Goal: Task Accomplishment & Management: Use online tool/utility

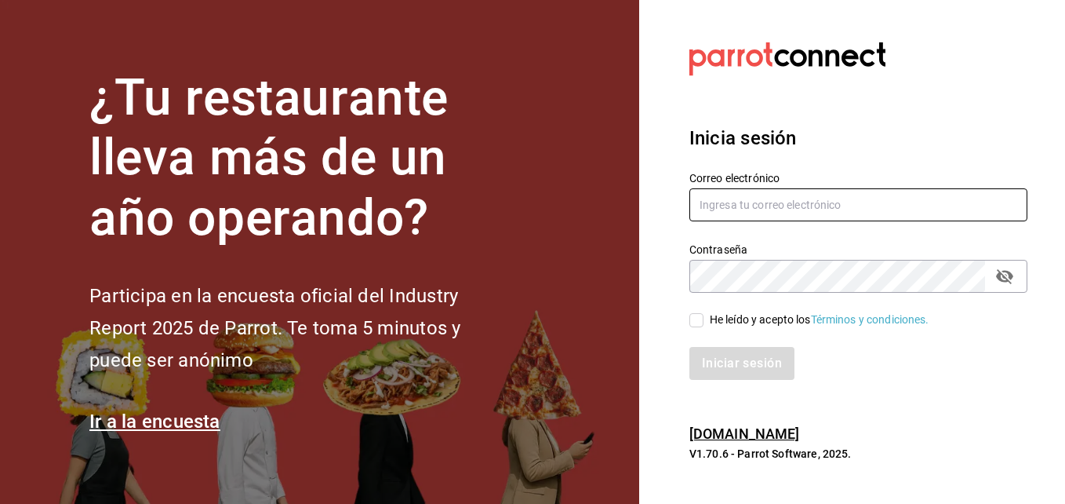
type input "[PERSON_NAME][EMAIL_ADDRESS][PERSON_NAME][DOMAIN_NAME]"
click at [695, 326] on input "He leído y acepto los Términos y condiciones." at bounding box center [696, 320] width 14 height 14
checkbox input "true"
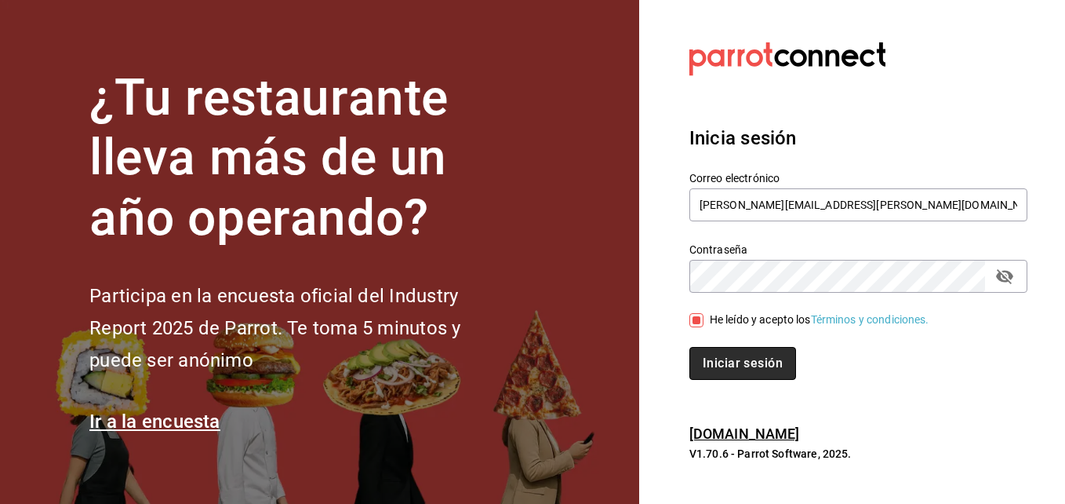
click at [711, 362] on button "Iniciar sesión" at bounding box center [742, 363] width 107 height 33
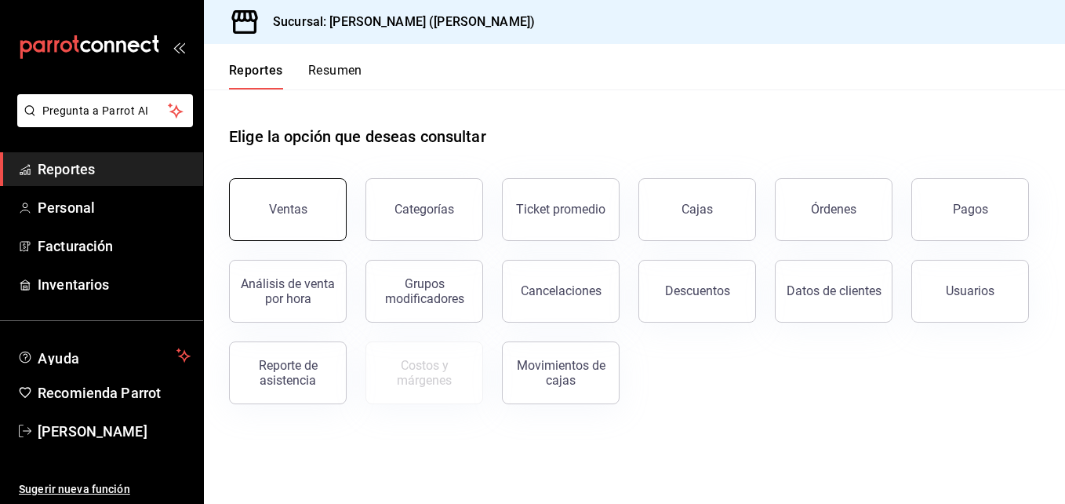
click at [304, 218] on button "Ventas" at bounding box center [288, 209] width 118 height 63
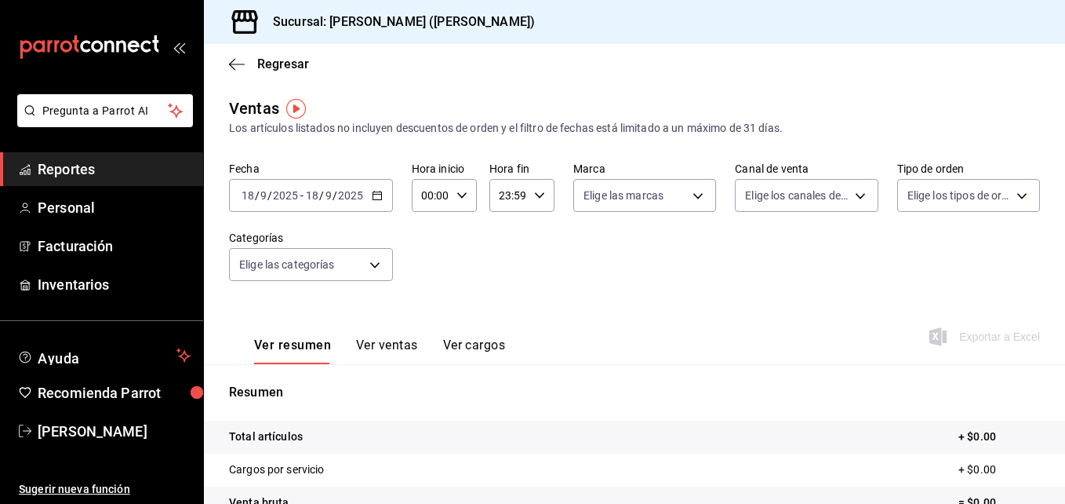
click at [377, 198] on icon "button" at bounding box center [377, 195] width 11 height 11
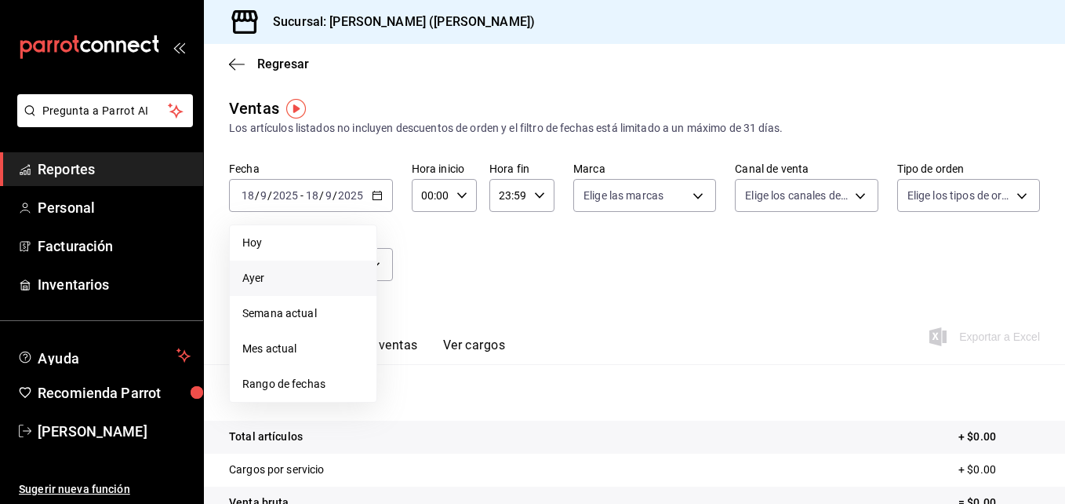
click at [308, 274] on span "Ayer" at bounding box center [303, 278] width 122 height 16
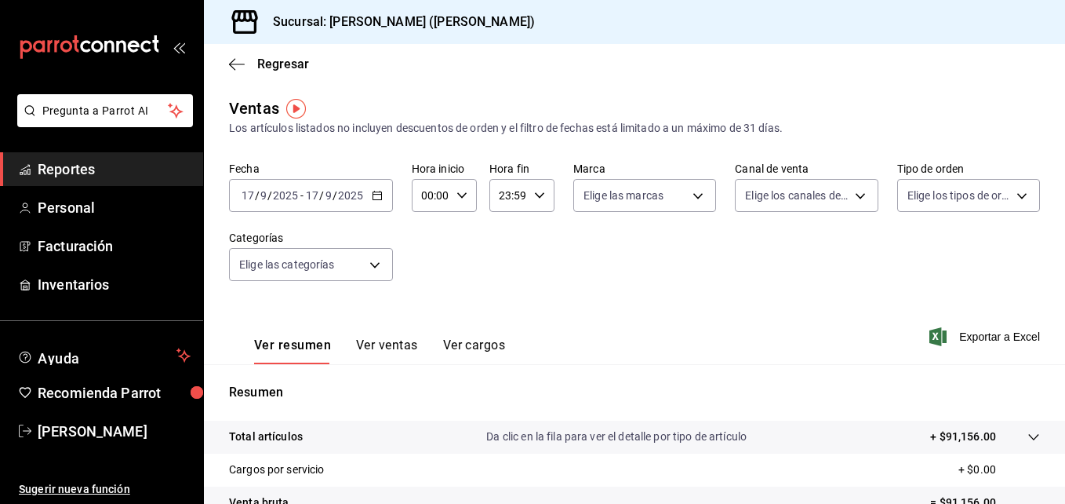
click at [447, 193] on input "00:00" at bounding box center [431, 195] width 38 height 31
click at [431, 304] on span "02" at bounding box center [427, 310] width 7 height 13
type input "02:00"
click at [432, 304] on button "05" at bounding box center [427, 297] width 26 height 31
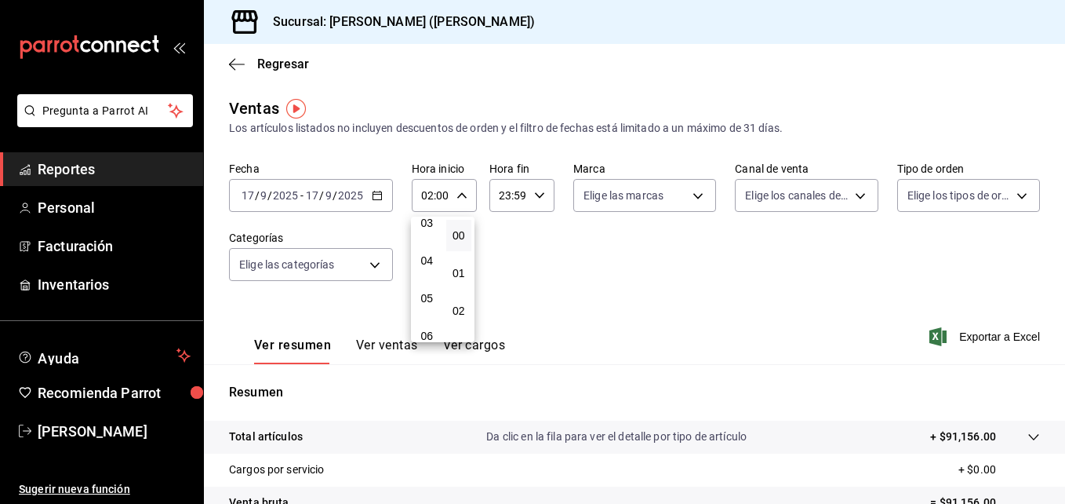
type input "05:00"
click at [664, 296] on div at bounding box center [532, 252] width 1065 height 504
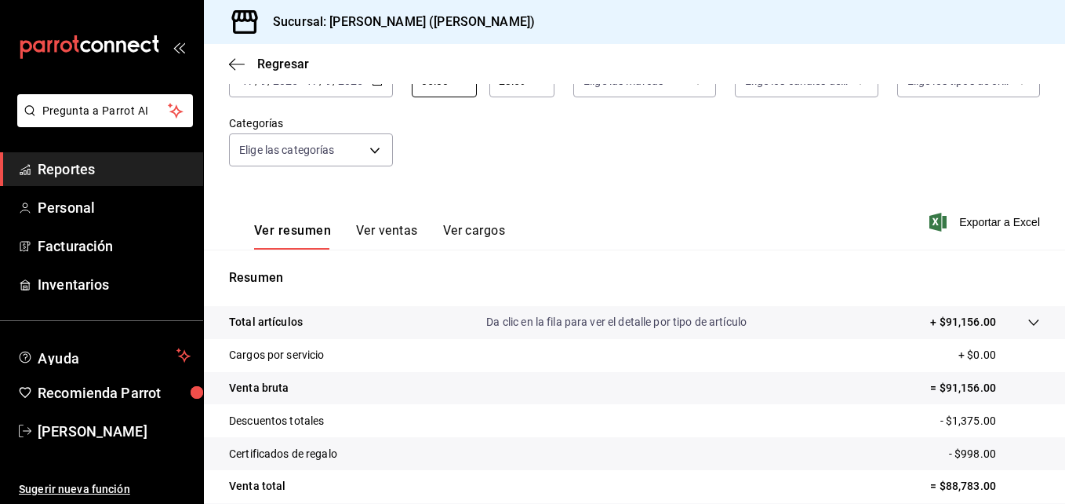
scroll to position [111, 0]
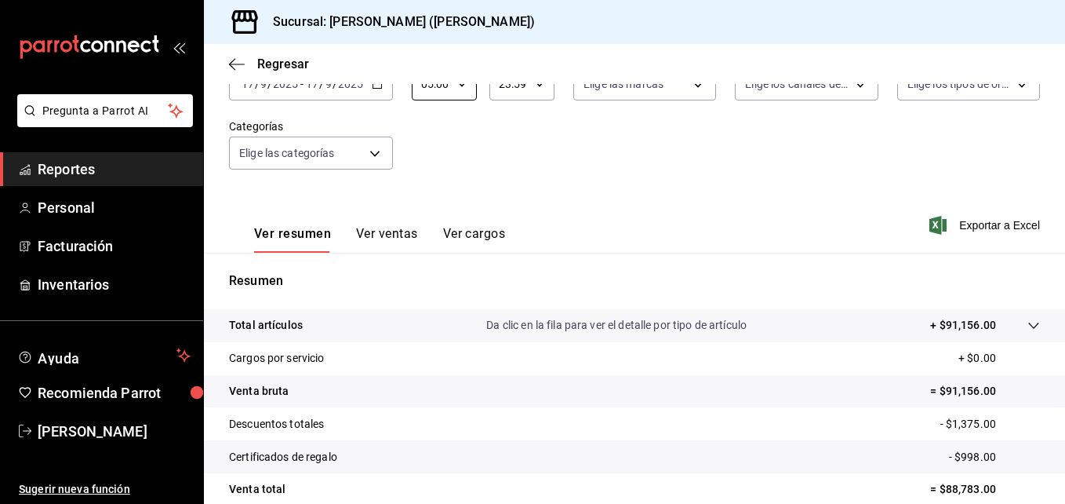
click at [413, 234] on button "Ver ventas" at bounding box center [387, 239] width 62 height 27
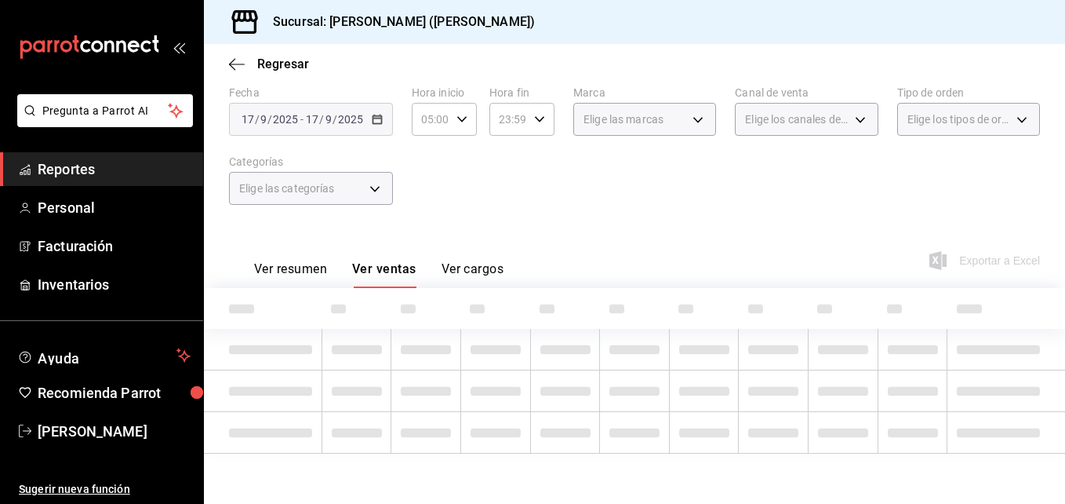
scroll to position [111, 0]
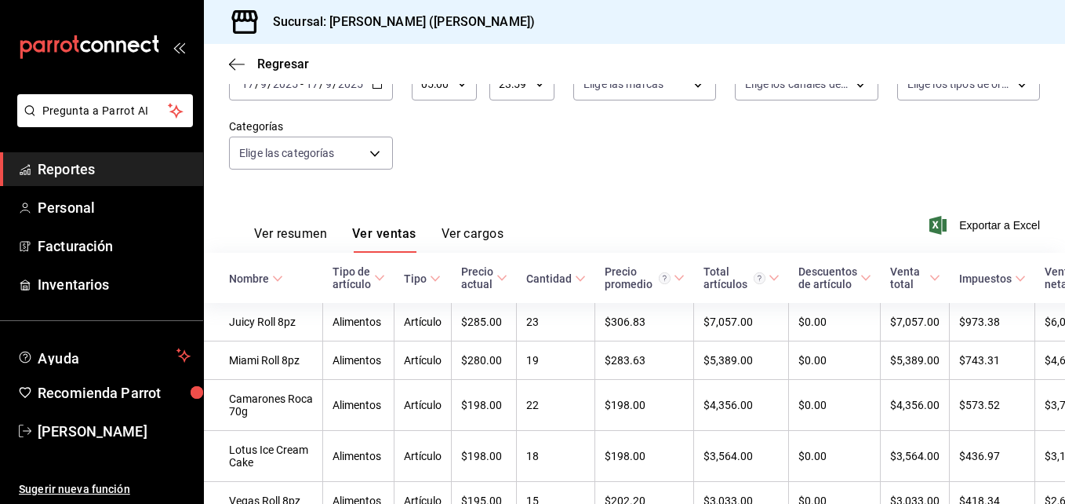
click at [467, 237] on button "Ver cargos" at bounding box center [473, 239] width 63 height 27
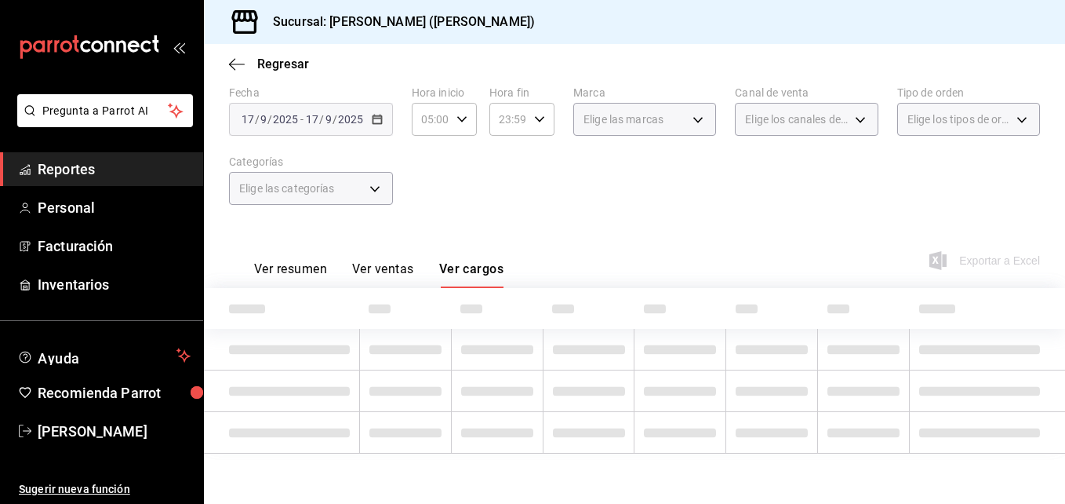
scroll to position [111, 0]
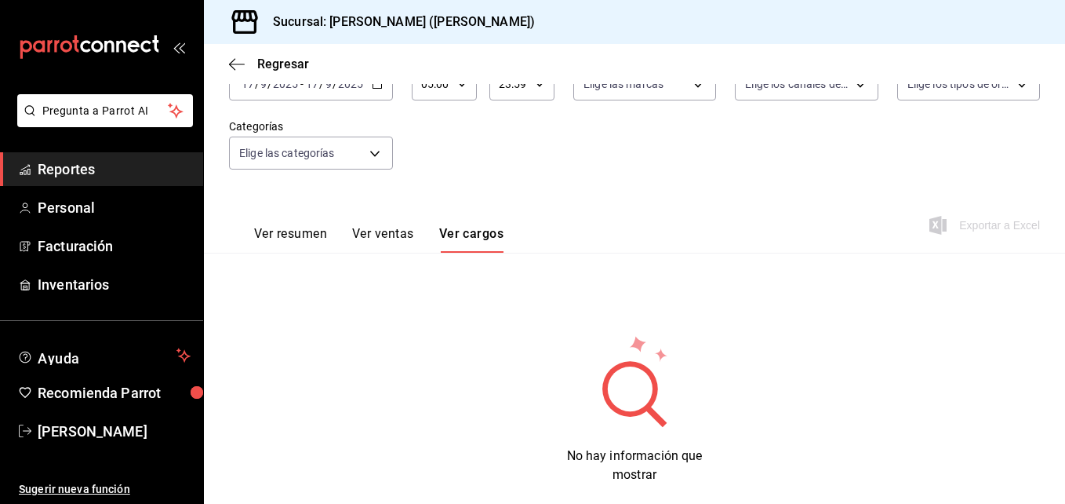
click at [307, 237] on button "Ver resumen" at bounding box center [290, 239] width 73 height 27
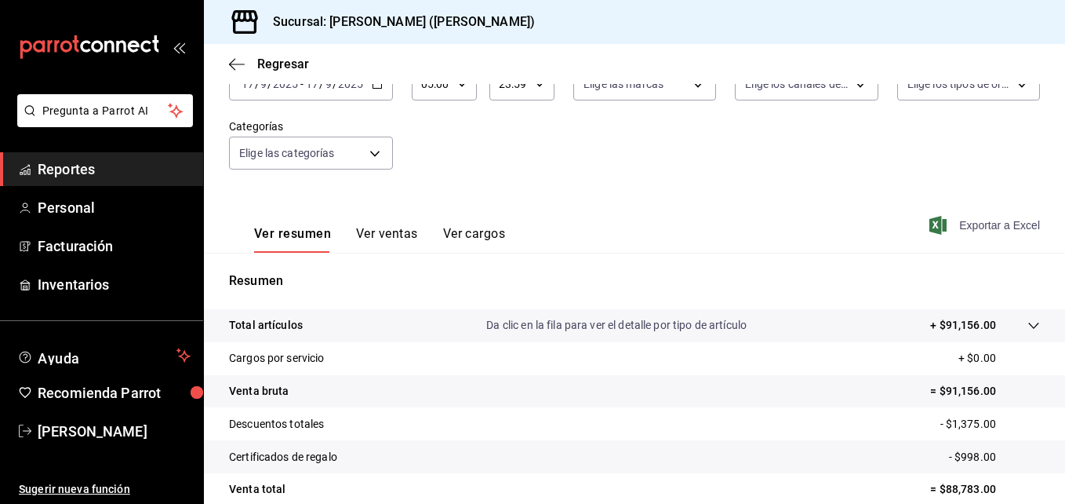
click at [1000, 221] on span "Exportar a Excel" at bounding box center [986, 225] width 107 height 19
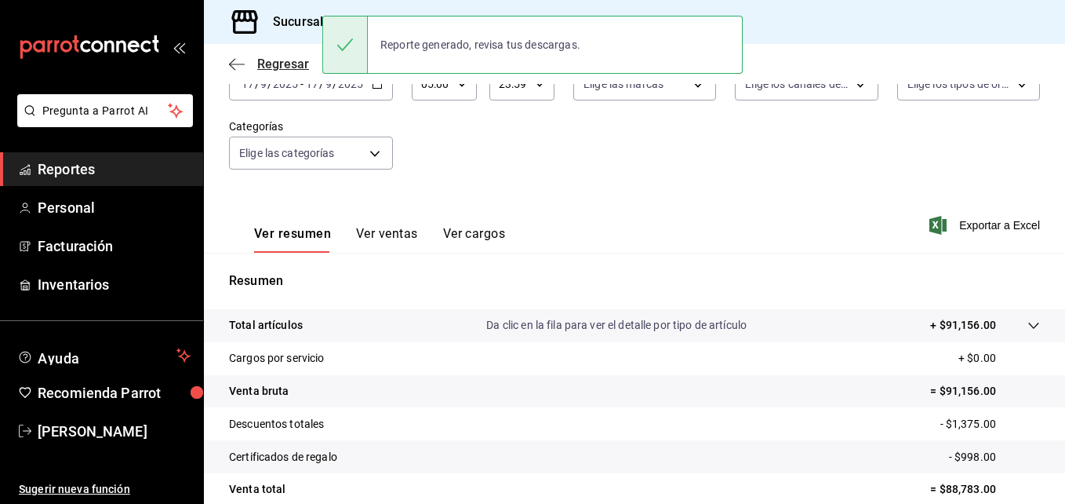
click at [244, 71] on icon "button" at bounding box center [237, 64] width 16 height 14
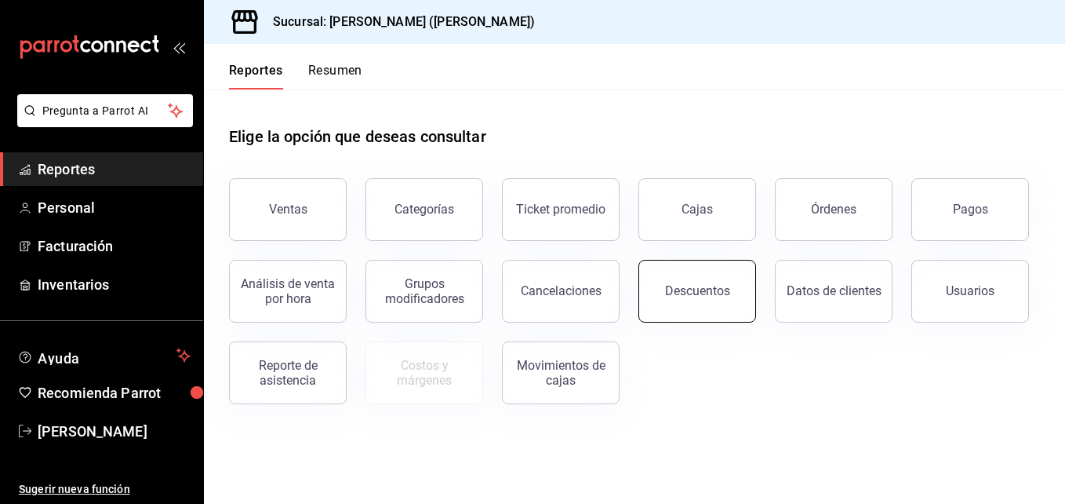
click at [687, 289] on div "Descuentos" at bounding box center [697, 290] width 65 height 15
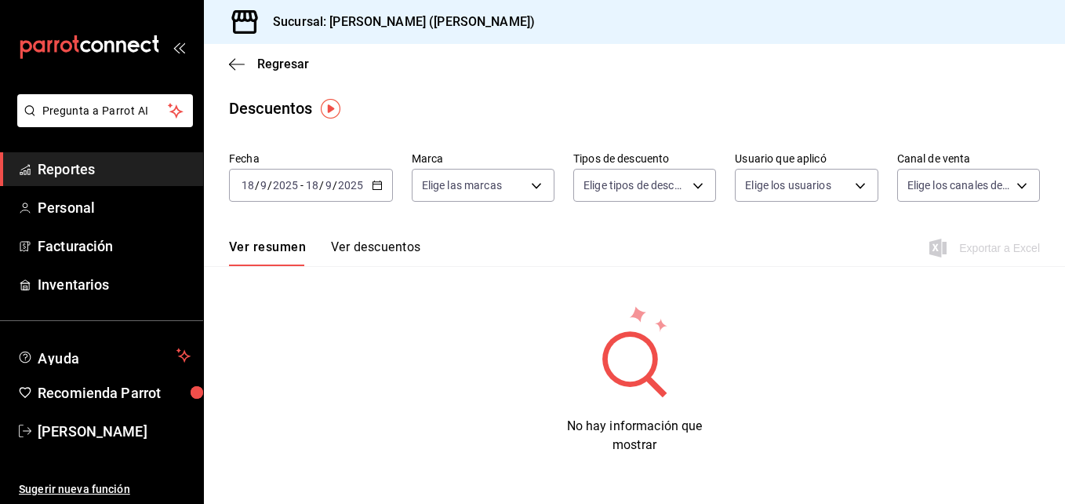
click at [381, 187] on icon "button" at bounding box center [377, 185] width 11 height 11
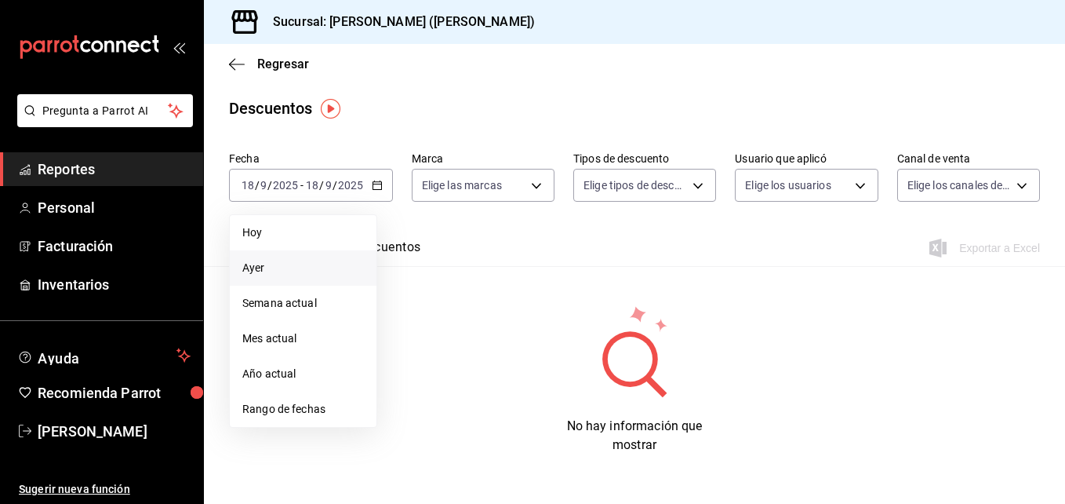
click at [307, 275] on span "Ayer" at bounding box center [303, 268] width 122 height 16
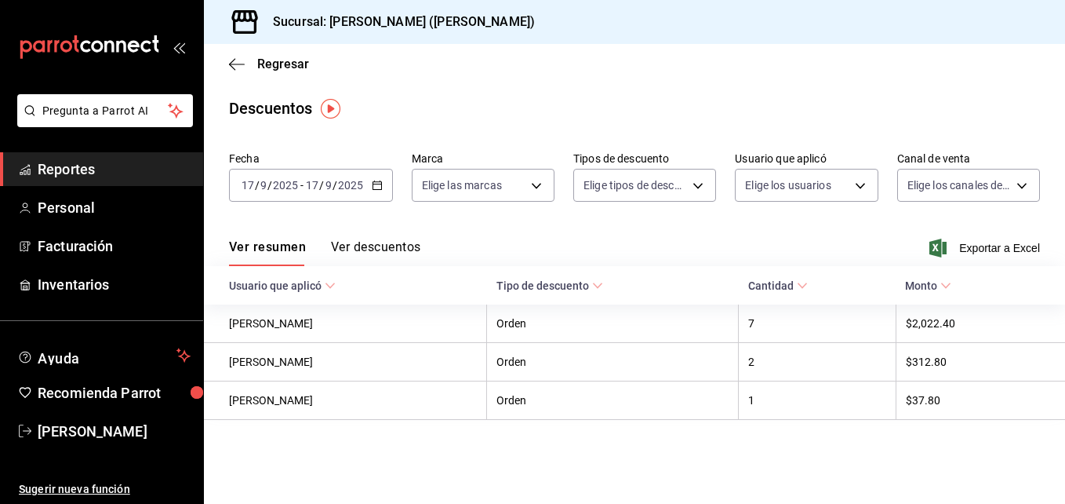
click at [392, 249] on button "Ver descuentos" at bounding box center [375, 252] width 89 height 27
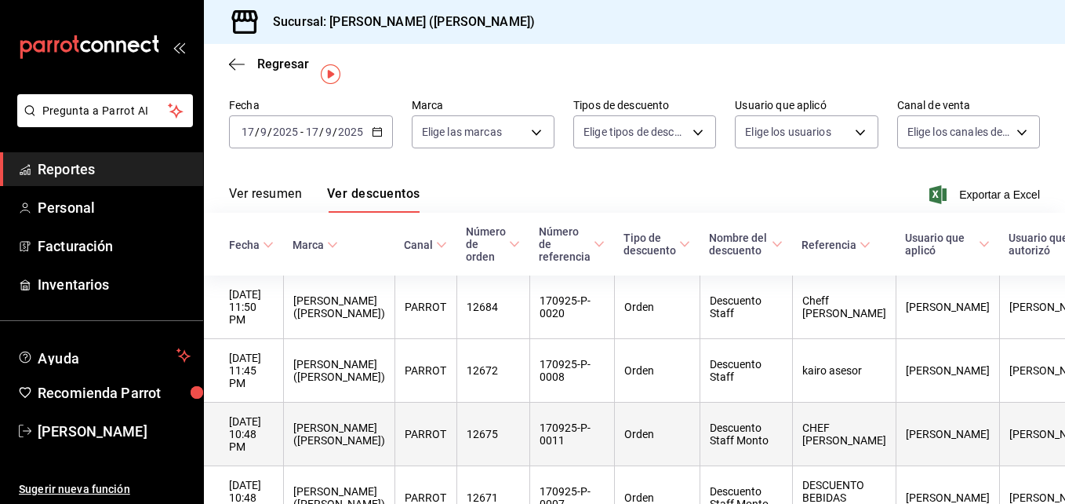
scroll to position [35, 0]
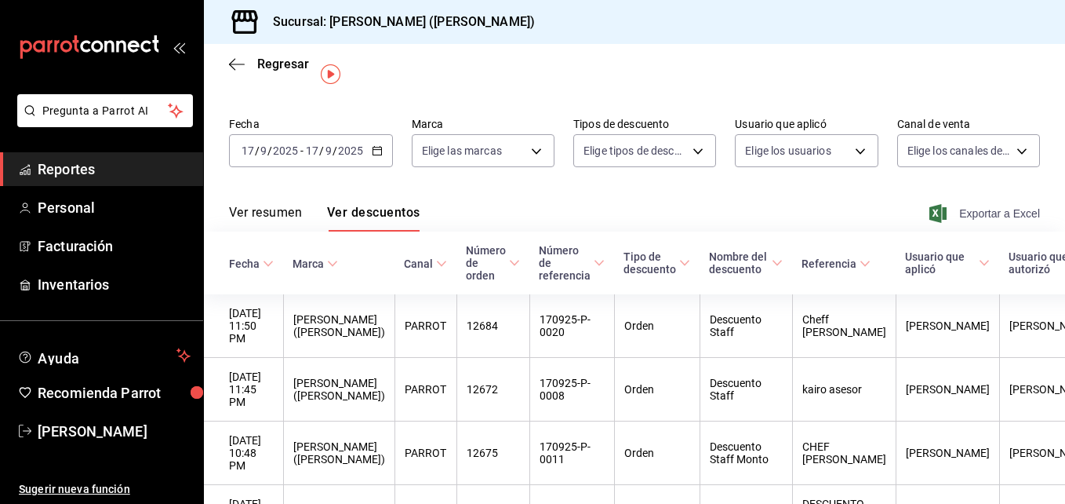
click at [952, 219] on span "Exportar a Excel" at bounding box center [986, 213] width 107 height 19
click at [245, 67] on span "Regresar" at bounding box center [269, 63] width 80 height 15
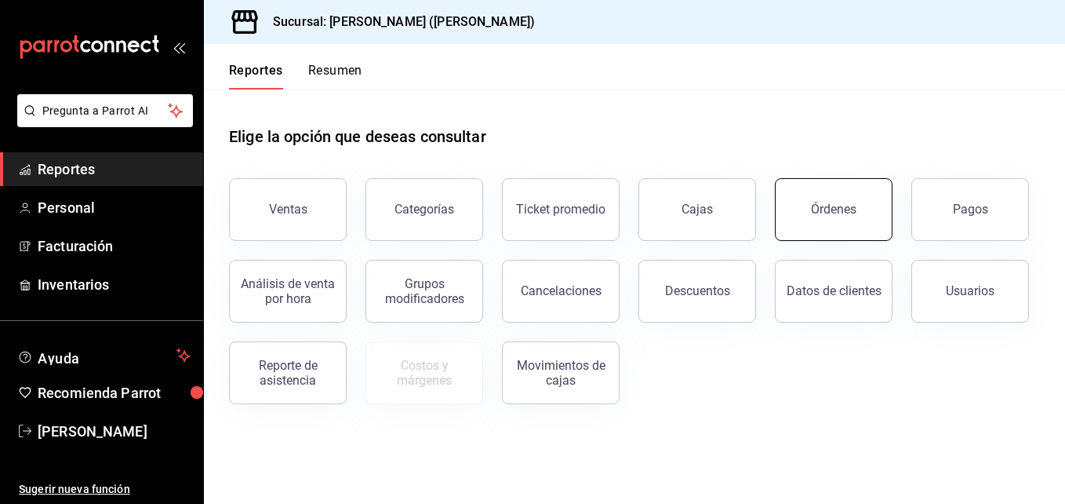
click at [855, 208] on button "Órdenes" at bounding box center [834, 209] width 118 height 63
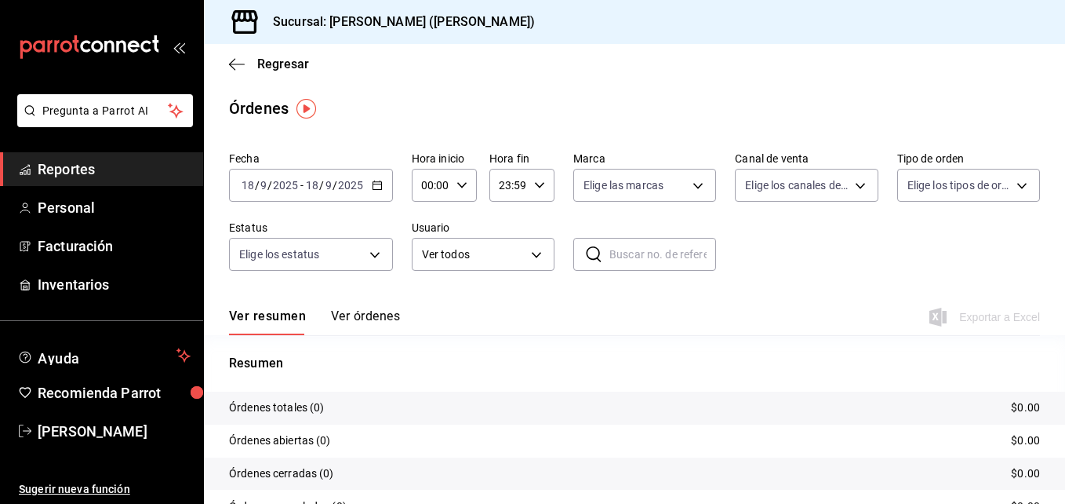
click at [383, 323] on button "Ver órdenes" at bounding box center [365, 321] width 69 height 27
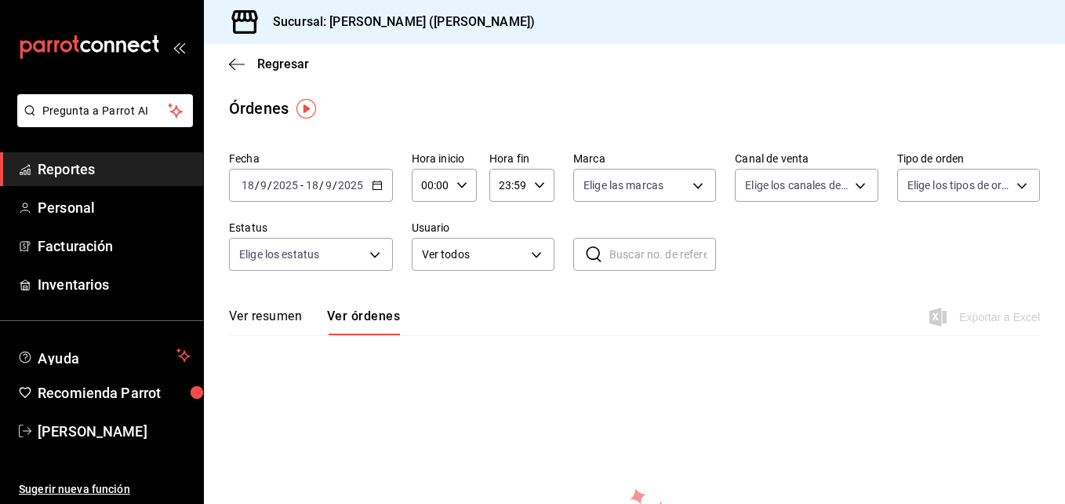
click at [289, 318] on button "Ver resumen" at bounding box center [265, 321] width 73 height 27
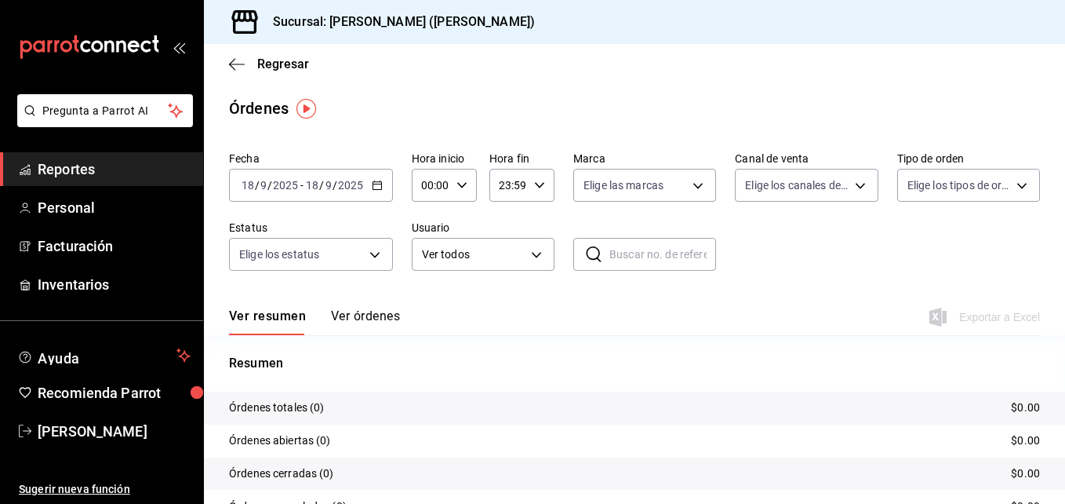
click at [381, 184] on icon "button" at bounding box center [377, 185] width 11 height 11
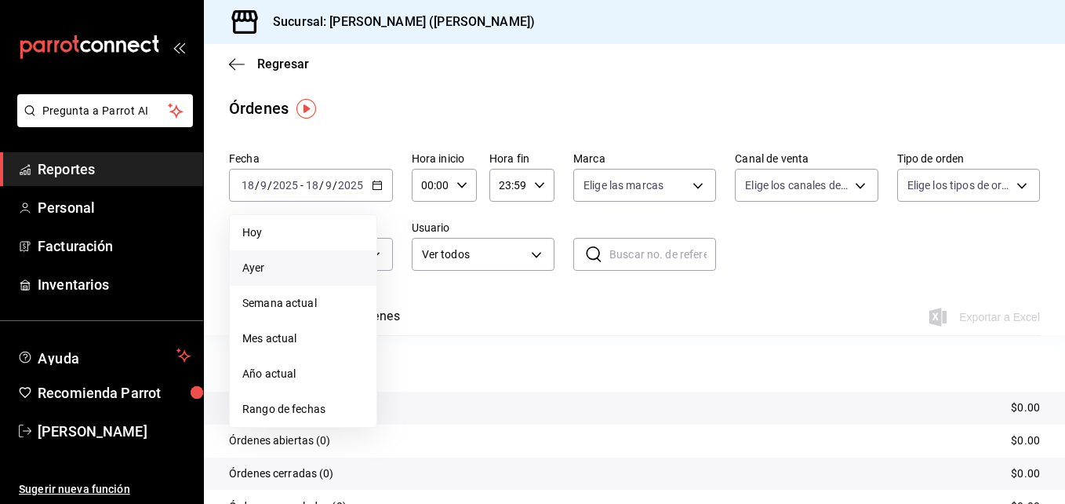
click at [312, 273] on span "Ayer" at bounding box center [303, 268] width 122 height 16
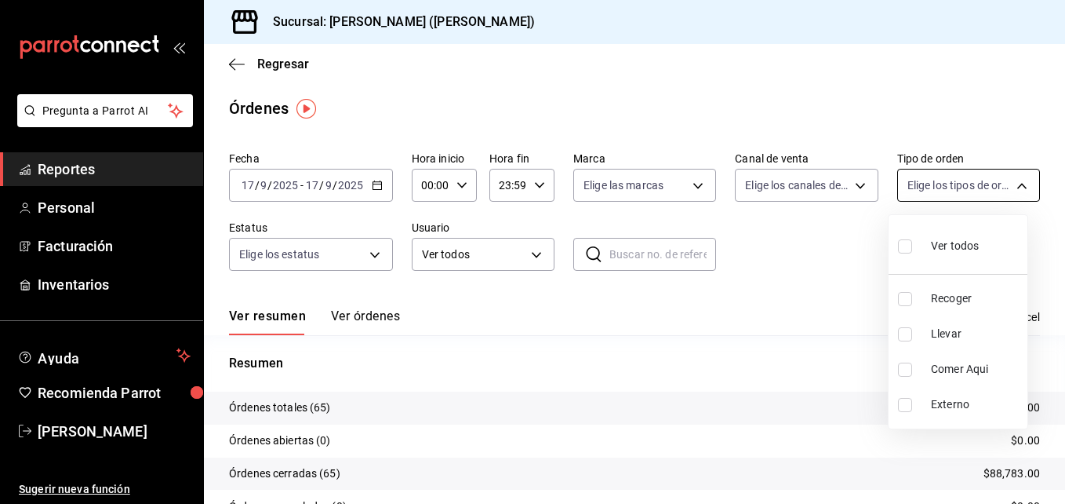
click at [1005, 190] on body "Pregunta a Parrot AI Reportes Personal Facturación Inventarios Ayuda Recomienda…" at bounding box center [532, 252] width 1065 height 504
click at [958, 299] on span "Recoger" at bounding box center [976, 298] width 90 height 16
type input "e22fa5c9-a89e-41b0-8860-3ae797de52dc"
checkbox input "true"
click at [839, 351] on div at bounding box center [532, 252] width 1065 height 504
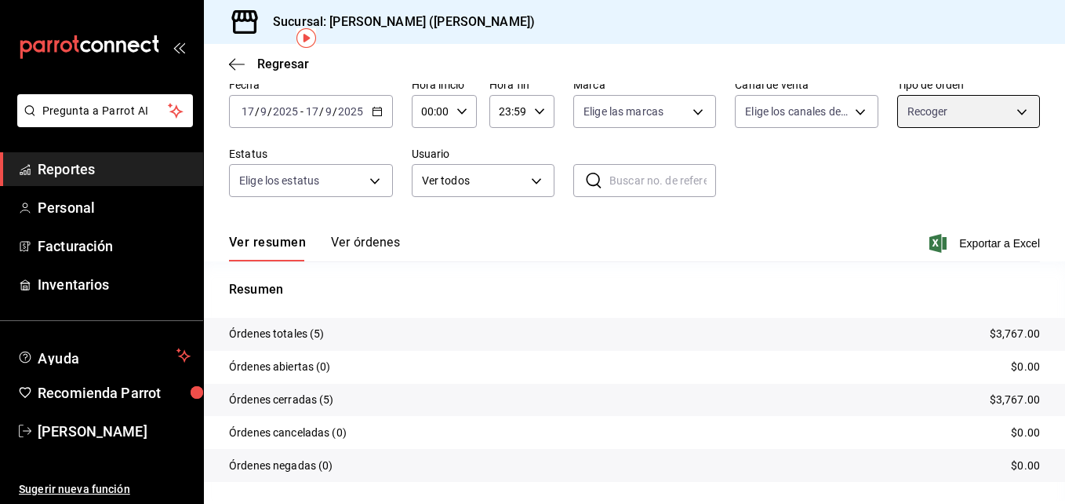
scroll to position [75, 0]
click at [929, 107] on body "Pregunta a Parrot AI Reportes Personal Facturación Inventarios Ayuda Recomienda…" at bounding box center [532, 252] width 1065 height 504
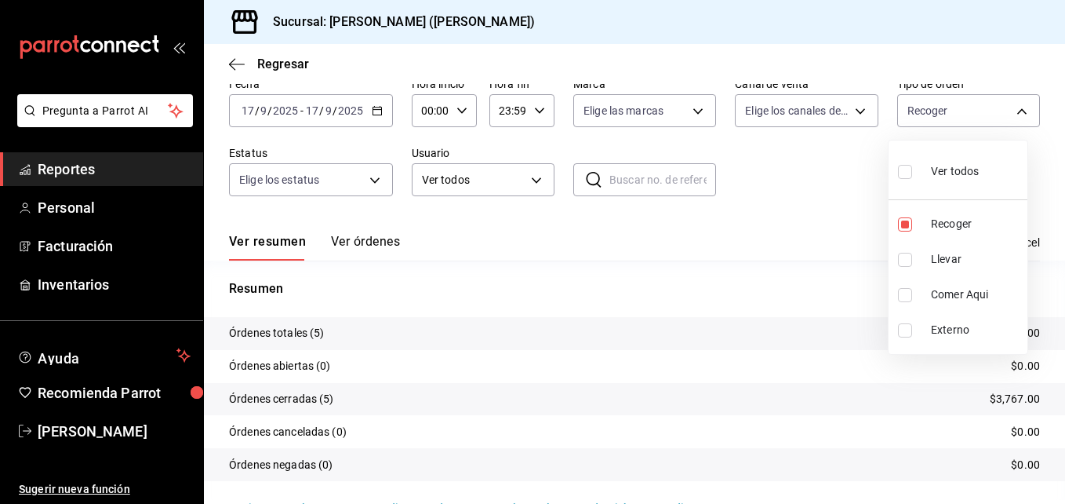
click at [940, 173] on span "Ver todos" at bounding box center [955, 171] width 48 height 16
type input "e22fa5c9-a89e-41b0-8860-3ae797de52dc,d5ed7011-f835-4d0c-a8fc-5f0f01446209,0cbc4…"
checkbox input "true"
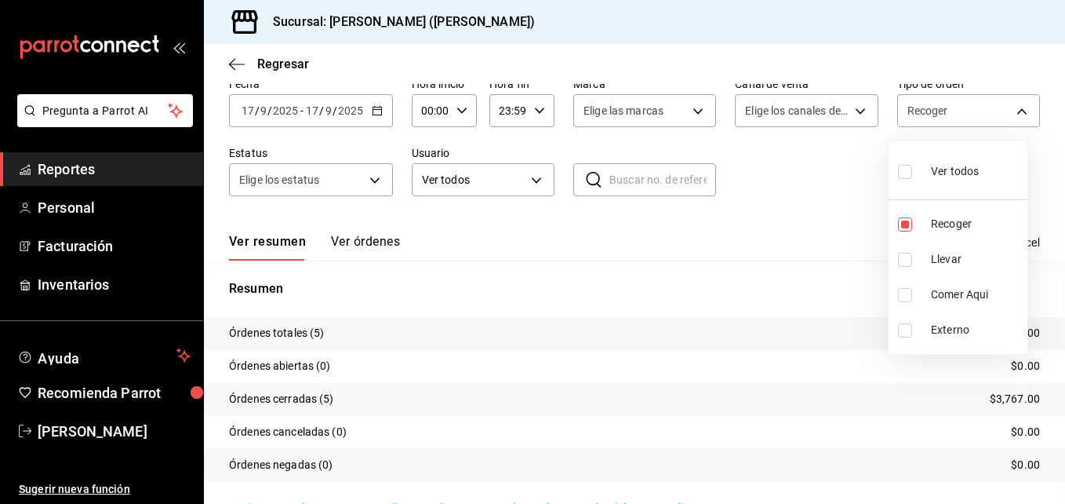
checkbox input "true"
click at [783, 350] on div at bounding box center [532, 252] width 1065 height 504
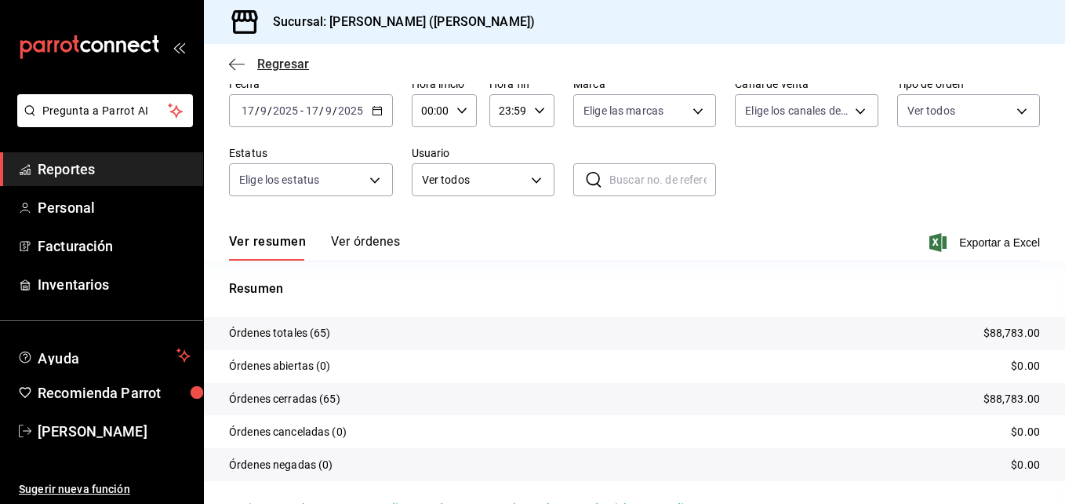
click at [242, 61] on icon "button" at bounding box center [237, 64] width 16 height 14
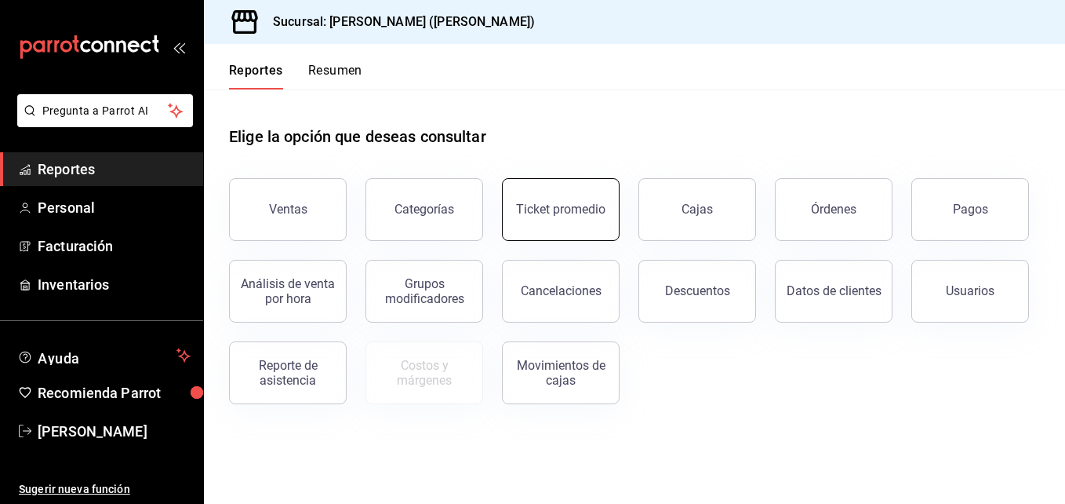
click at [585, 211] on div "Ticket promedio" at bounding box center [560, 209] width 89 height 15
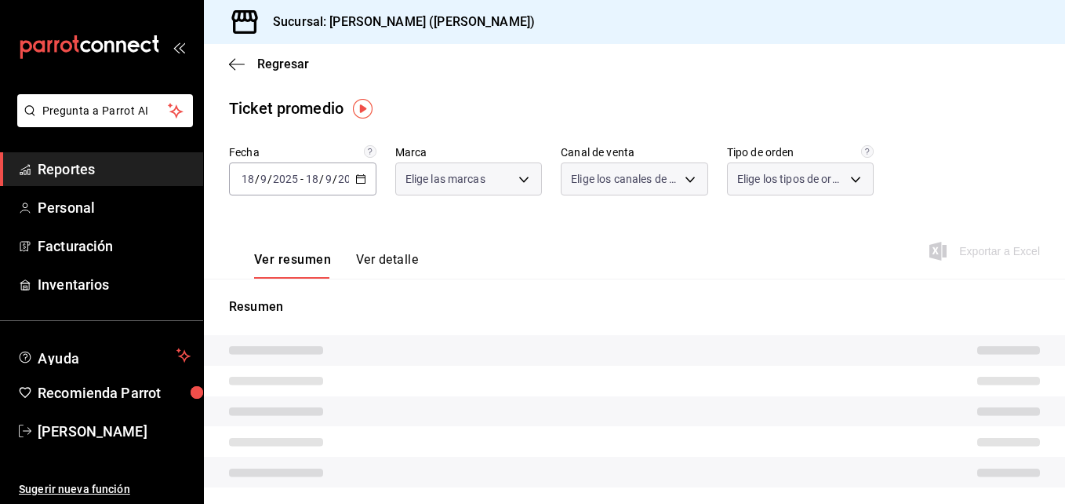
type input "3e284276-a834-4a39-bc59-2edda2d06158"
type input "PARROT,UBER_EATS,RAPPI,DIDI_FOOD,ONLINE"
type input "e22fa5c9-a89e-41b0-8860-3ae797de52dc,d5ed7011-f835-4d0c-a8fc-5f0f01446209,0cbc4…"
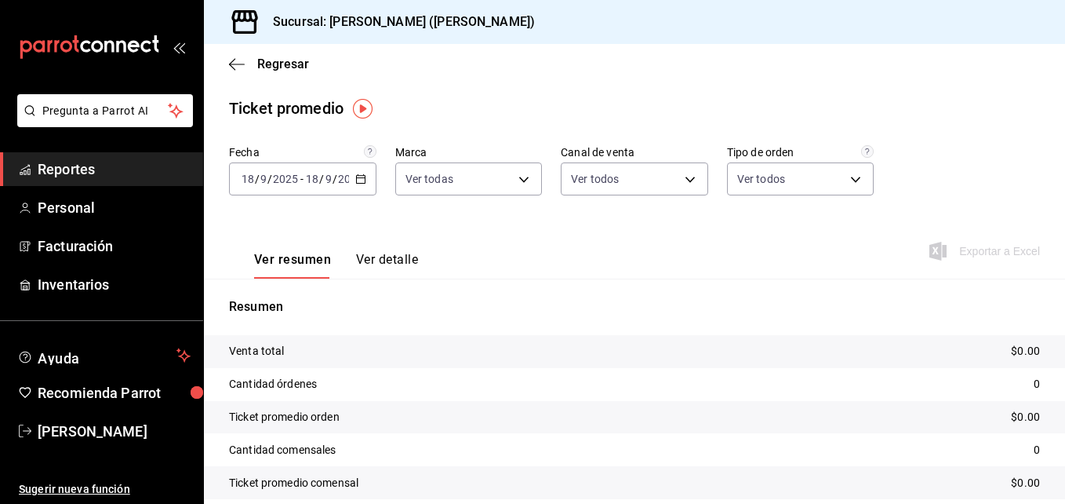
click at [360, 181] on icon "button" at bounding box center [360, 178] width 11 height 11
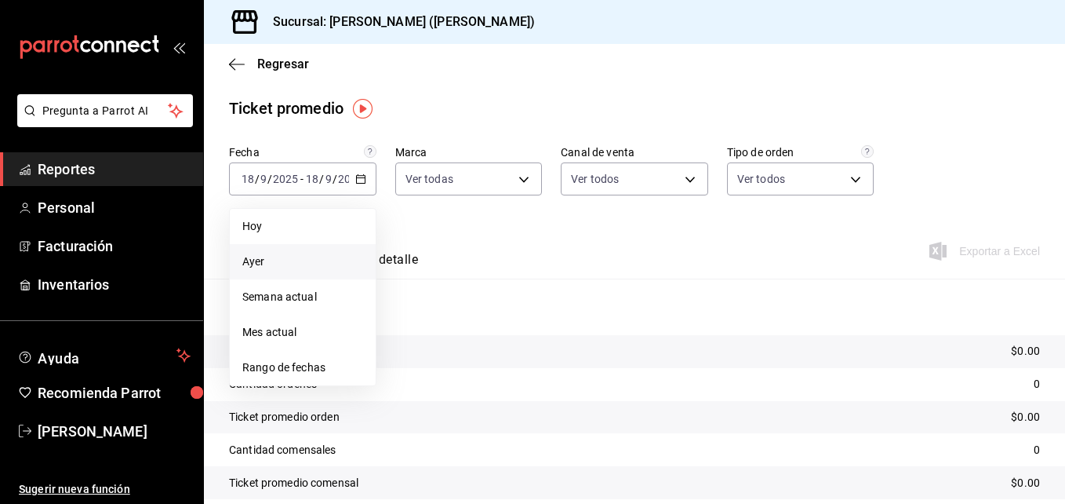
click at [287, 260] on span "Ayer" at bounding box center [302, 261] width 121 height 16
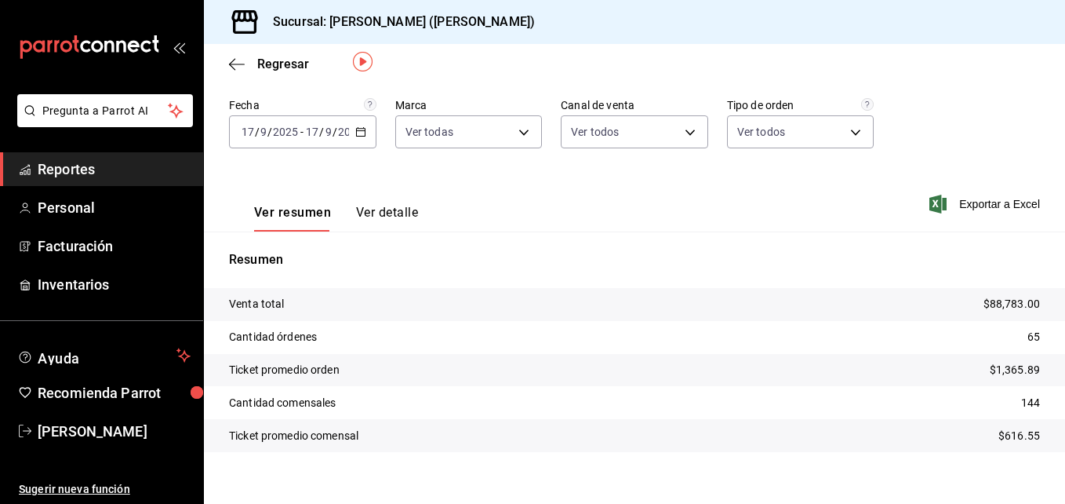
scroll to position [50, 0]
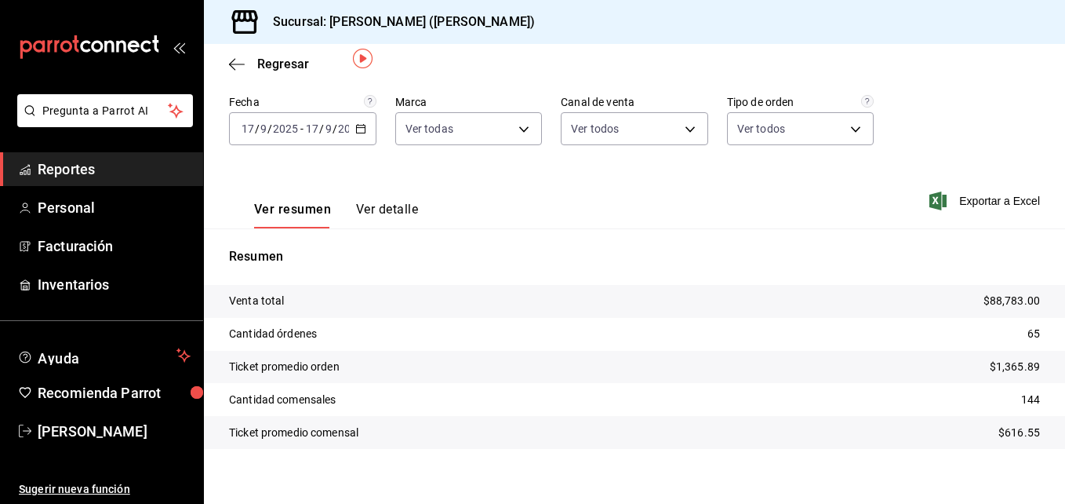
click at [700, 261] on p "Resumen" at bounding box center [634, 256] width 811 height 19
click at [247, 63] on span "Regresar" at bounding box center [269, 63] width 80 height 15
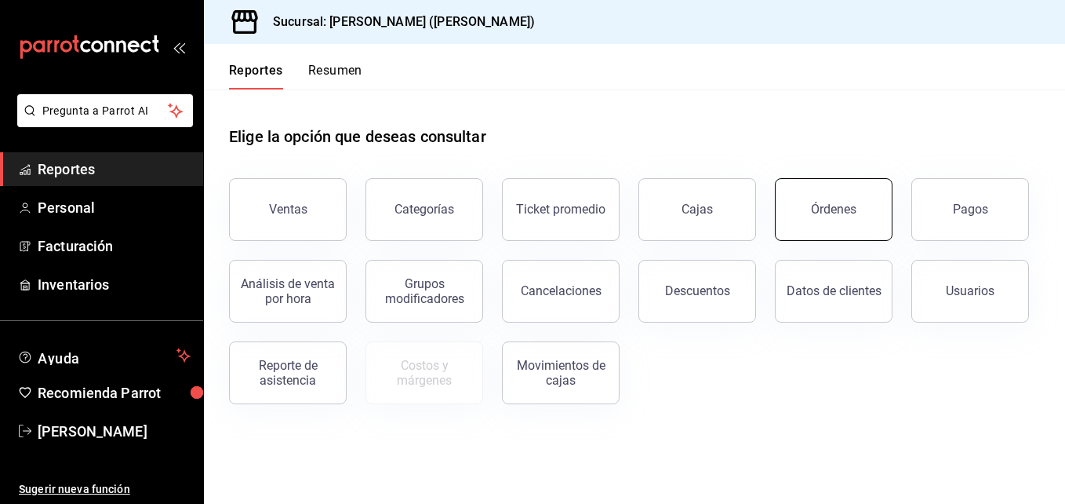
click at [837, 217] on button "Órdenes" at bounding box center [834, 209] width 118 height 63
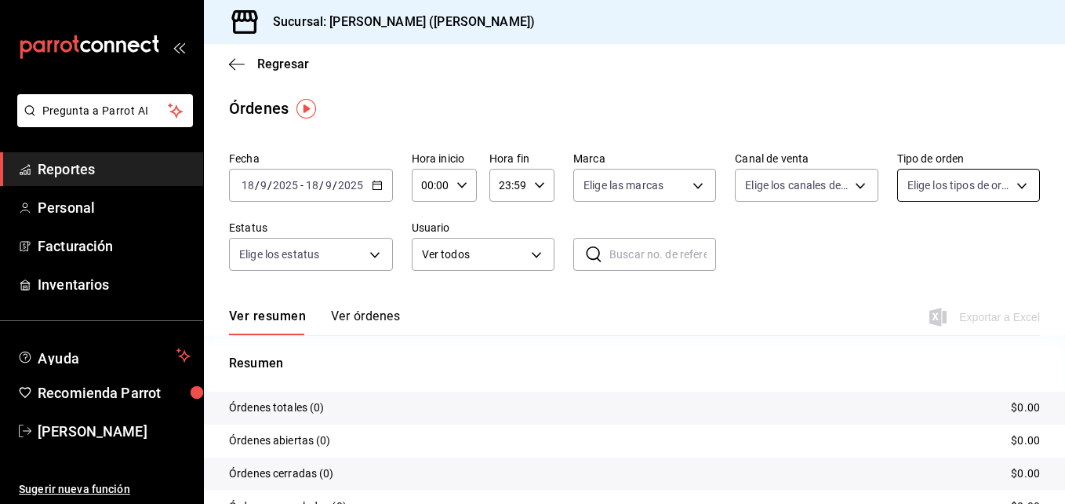
click at [998, 194] on body "Pregunta a Parrot AI Reportes Personal Facturación Inventarios Ayuda Recomienda…" at bounding box center [532, 252] width 1065 height 504
click at [941, 339] on span "Llevar" at bounding box center [976, 333] width 90 height 16
type input "d5ed7011-f835-4d0c-a8fc-5f0f01446209"
checkbox input "true"
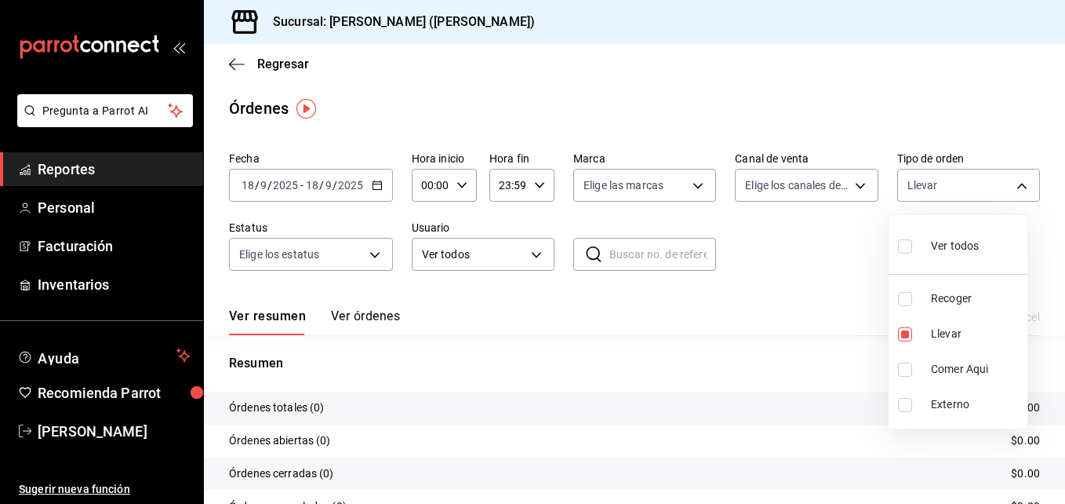
click at [372, 192] on div at bounding box center [532, 252] width 1065 height 504
click at [374, 181] on icon "button" at bounding box center [377, 185] width 11 height 11
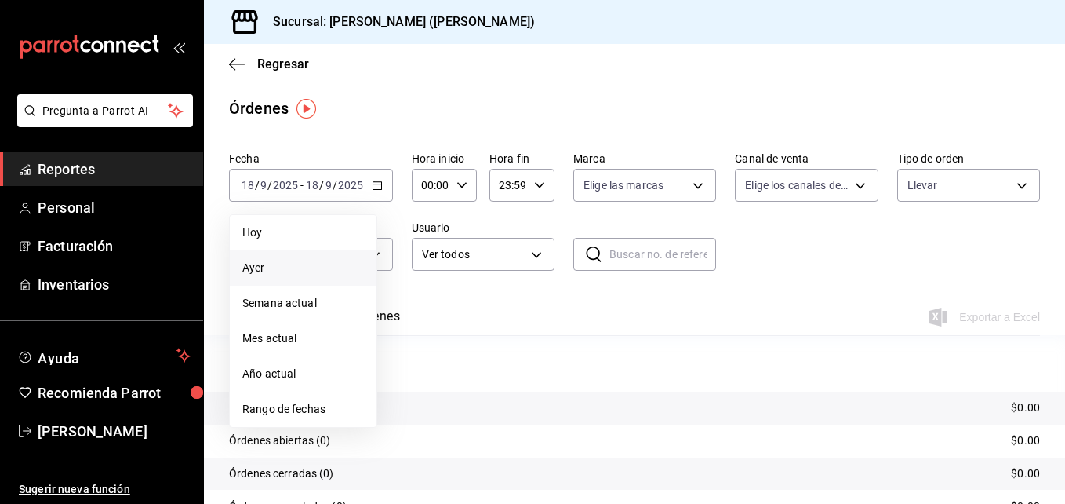
click at [285, 275] on span "Ayer" at bounding box center [303, 268] width 122 height 16
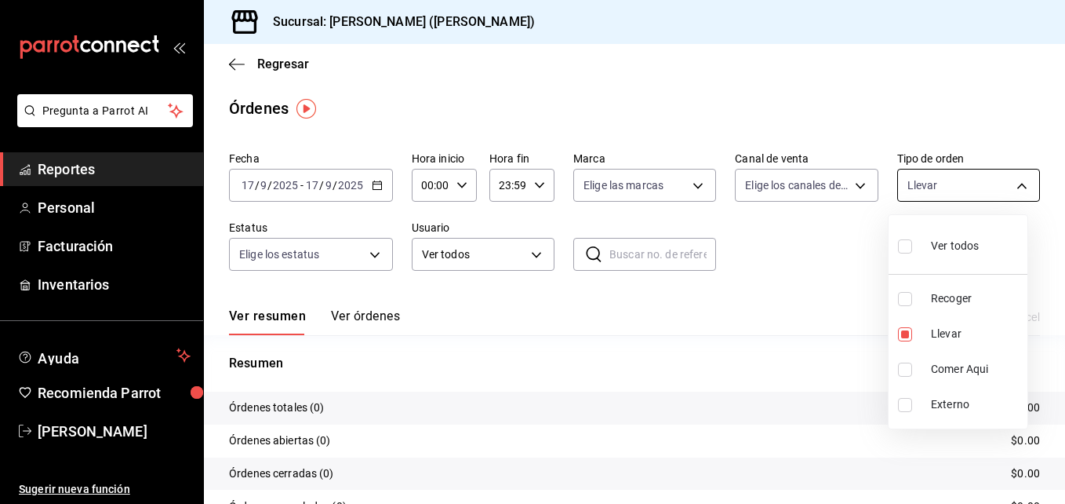
click at [997, 184] on body "Pregunta a Parrot AI Reportes Personal Facturación Inventarios Ayuda Recomienda…" at bounding box center [532, 252] width 1065 height 504
click at [918, 325] on li "Llevar" at bounding box center [958, 333] width 139 height 35
checkbox input "false"
click at [950, 307] on li "Recoger" at bounding box center [958, 298] width 139 height 35
type input "e22fa5c9-a89e-41b0-8860-3ae797de52dc"
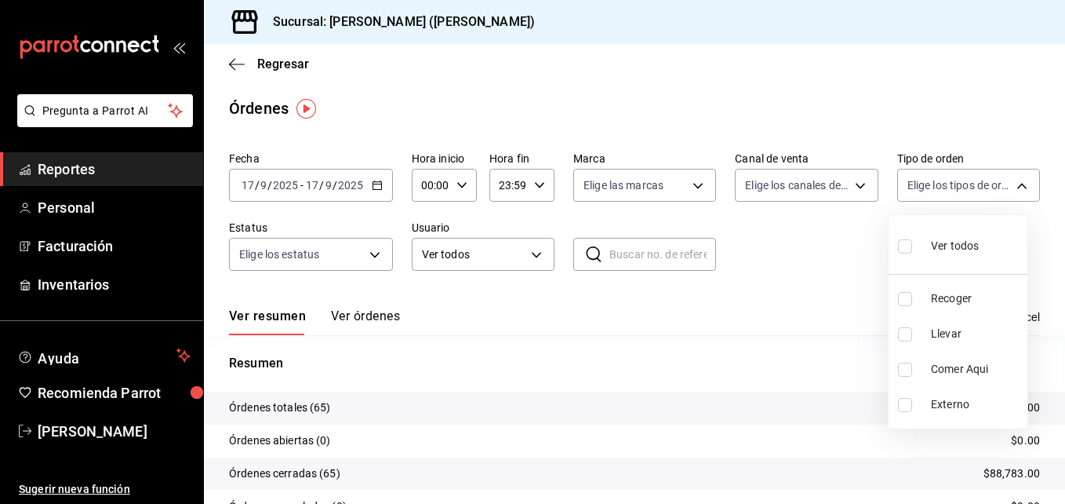
checkbox input "true"
drag, startPoint x: 1058, startPoint y: 296, endPoint x: 1060, endPoint y: 342, distance: 45.5
click at [1060, 342] on div at bounding box center [532, 252] width 1065 height 504
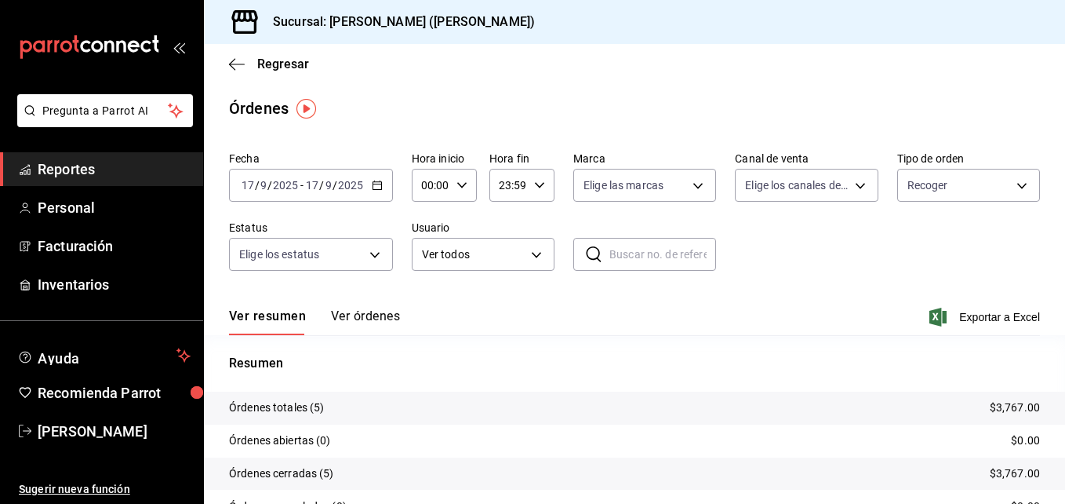
drag, startPoint x: 1060, startPoint y: 342, endPoint x: 1058, endPoint y: 380, distance: 37.7
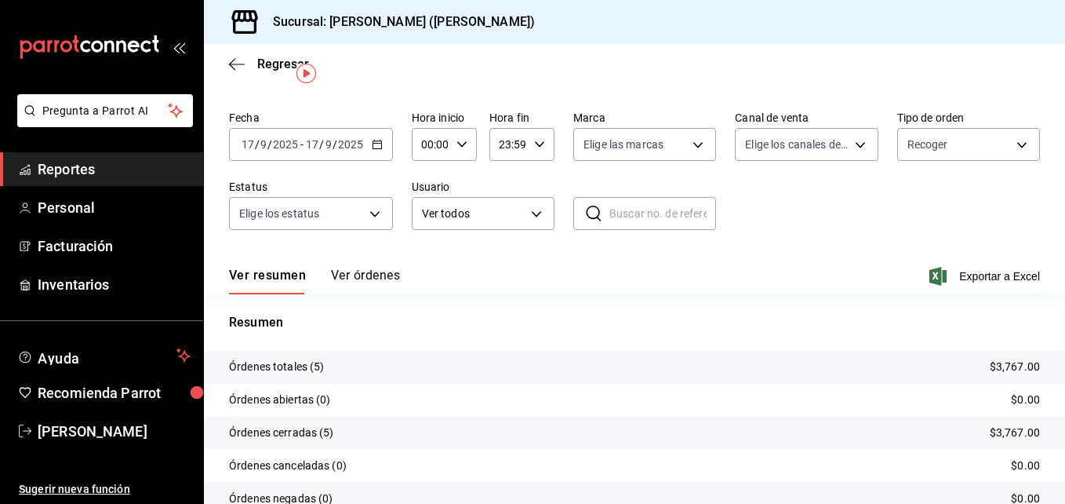
scroll to position [45, 0]
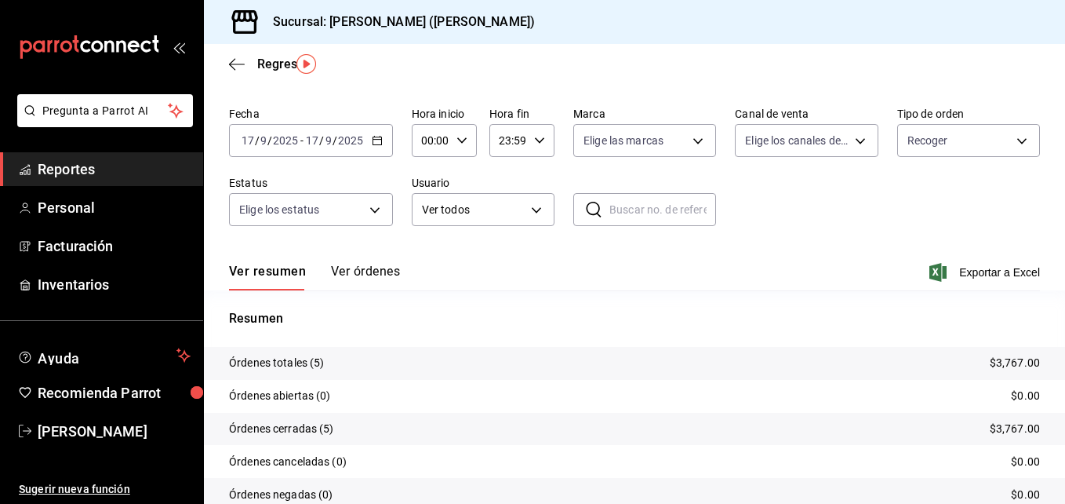
click at [628, 372] on tr "Órdenes totales (5) $3,767.00" at bounding box center [634, 363] width 861 height 33
click at [387, 279] on button "Ver órdenes" at bounding box center [365, 277] width 69 height 27
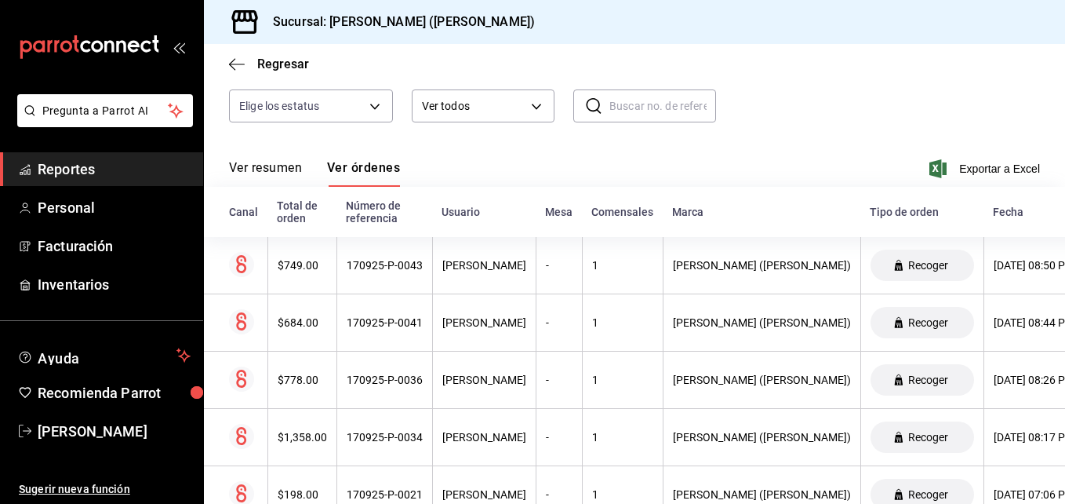
scroll to position [138, 0]
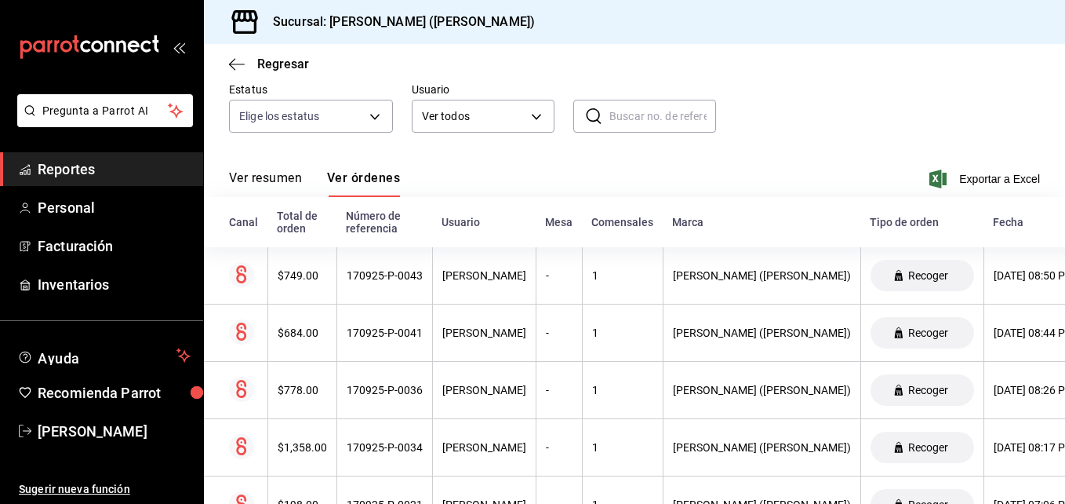
click at [264, 183] on button "Ver resumen" at bounding box center [265, 183] width 73 height 27
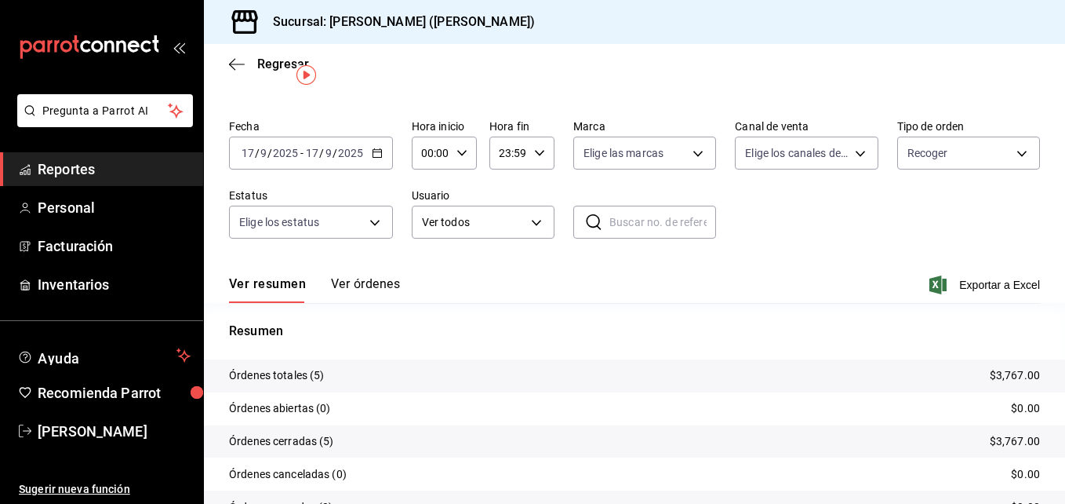
scroll to position [31, 0]
click at [1001, 158] on body "Pregunta a Parrot AI Reportes Personal Facturación Inventarios Ayuda Recomienda…" at bounding box center [532, 252] width 1065 height 504
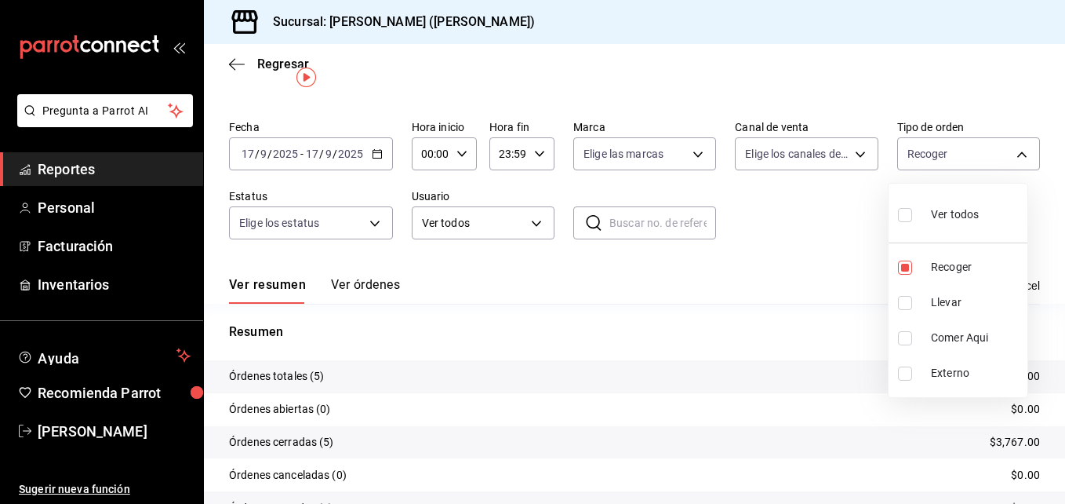
click at [926, 302] on li "Llevar" at bounding box center [958, 302] width 139 height 35
type input "e22fa5c9-a89e-41b0-8860-3ae797de52dc,d5ed7011-f835-4d0c-a8fc-5f0f01446209"
checkbox input "true"
click at [911, 217] on input "checkbox" at bounding box center [905, 215] width 14 height 14
checkbox input "true"
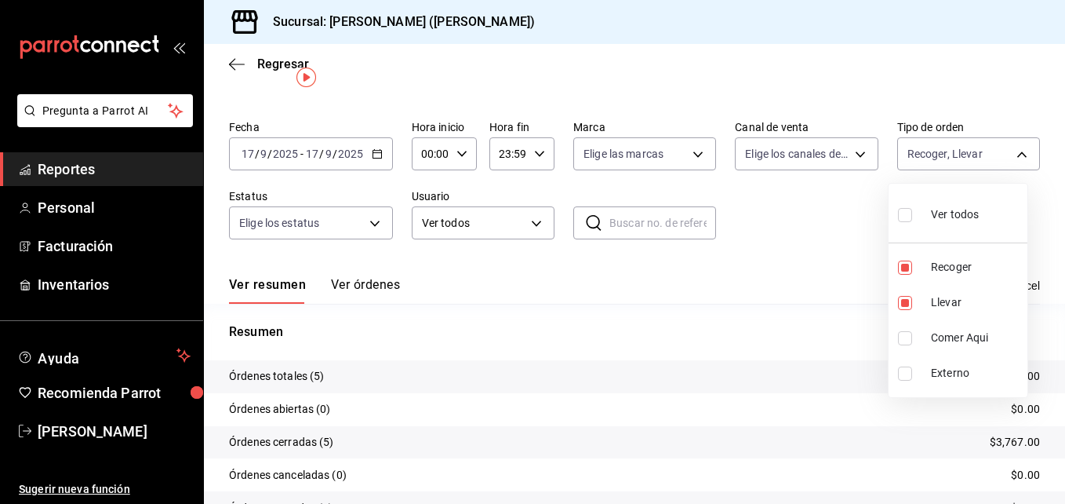
type input "e22fa5c9-a89e-41b0-8860-3ae797de52dc,d5ed7011-f835-4d0c-a8fc-5f0f01446209,0cbc4…"
checkbox input "true"
drag, startPoint x: 1056, startPoint y: 412, endPoint x: 1058, endPoint y: 451, distance: 39.2
click at [1058, 451] on div at bounding box center [532, 252] width 1065 height 504
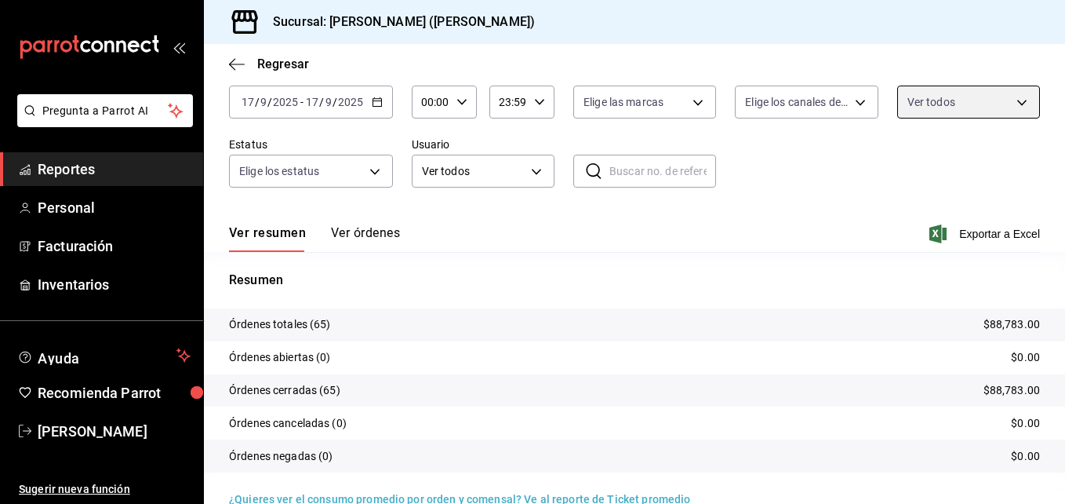
scroll to position [86, 0]
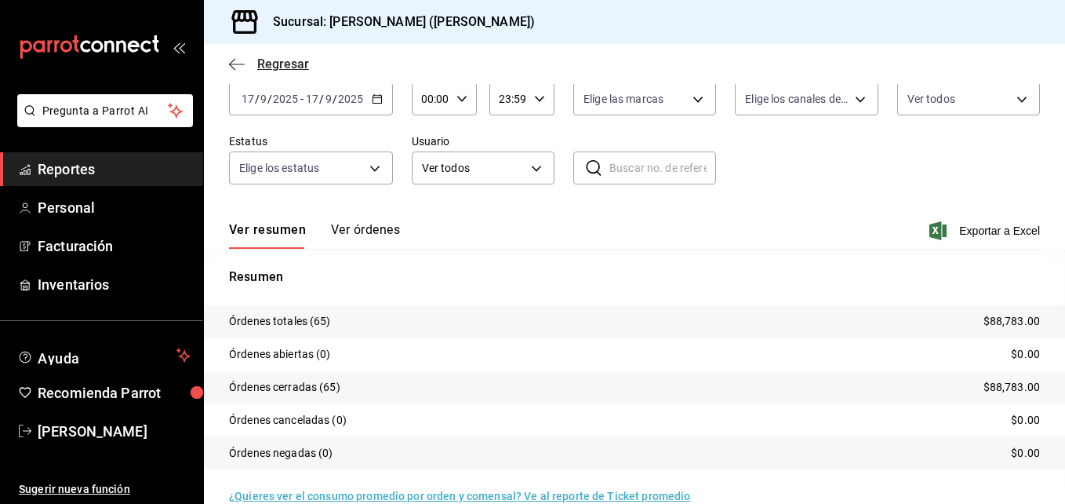
click at [235, 63] on icon "button" at bounding box center [237, 64] width 16 height 14
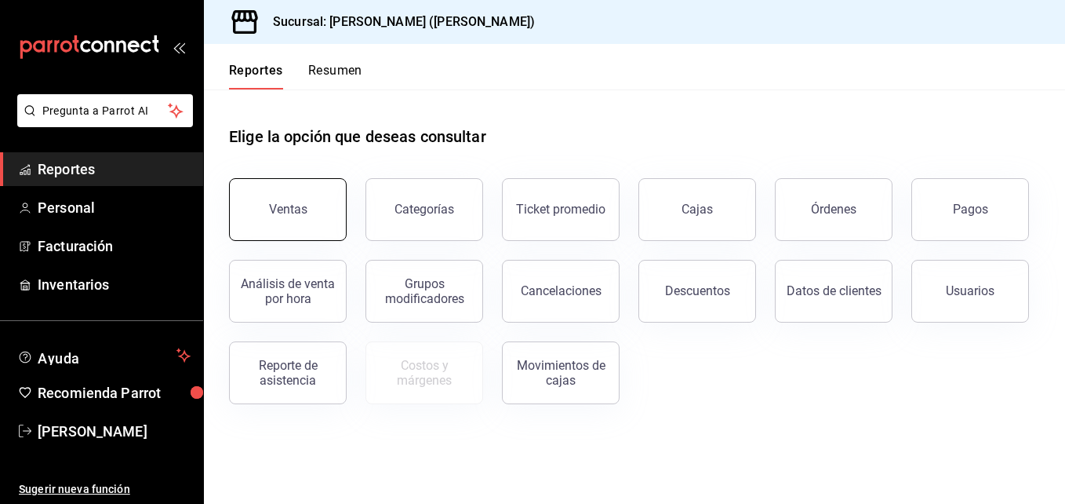
click at [318, 215] on button "Ventas" at bounding box center [288, 209] width 118 height 63
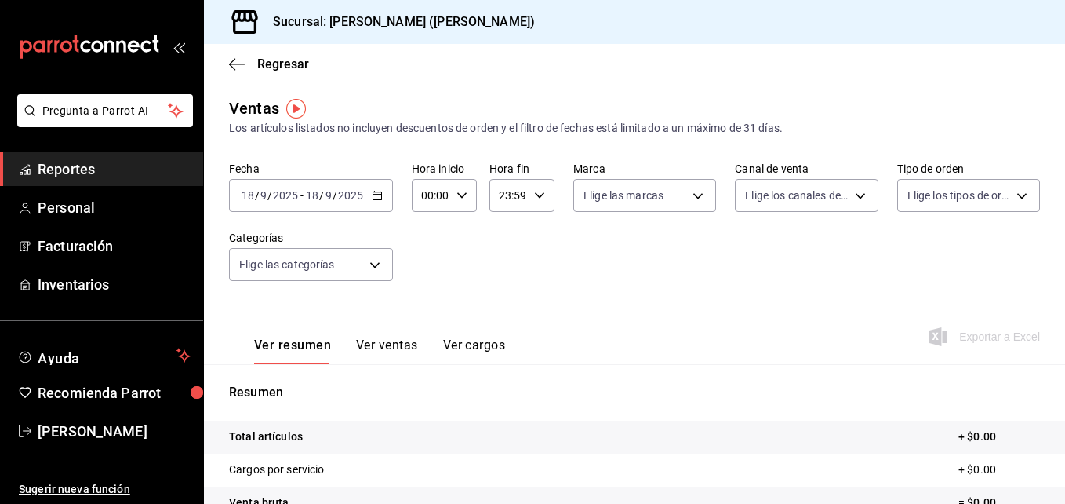
click at [372, 200] on icon "button" at bounding box center [377, 195] width 11 height 11
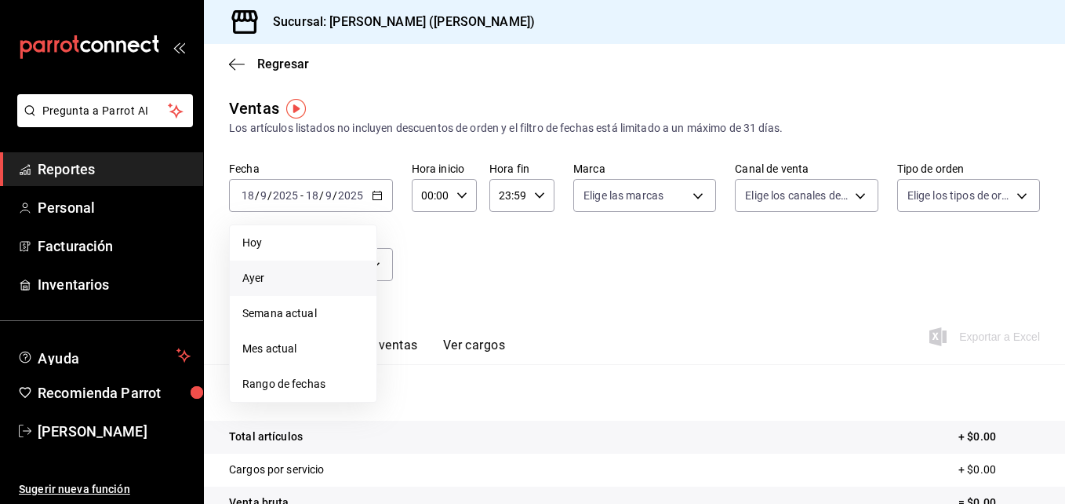
click at [307, 277] on span "Ayer" at bounding box center [303, 278] width 122 height 16
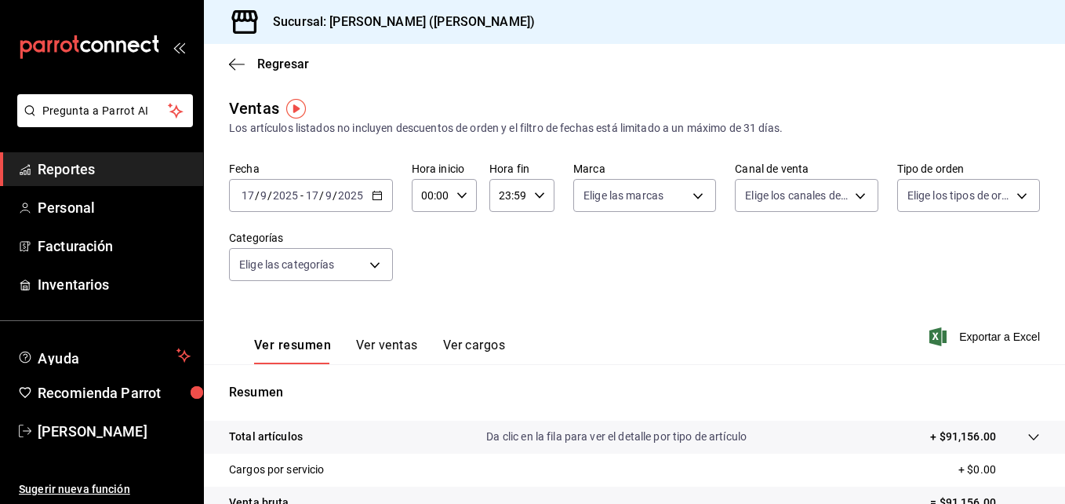
click at [456, 196] on icon "button" at bounding box center [461, 195] width 11 height 11
click at [425, 273] on span "01" at bounding box center [427, 273] width 7 height 13
type input "01:00"
click at [425, 273] on button "05" at bounding box center [427, 266] width 26 height 31
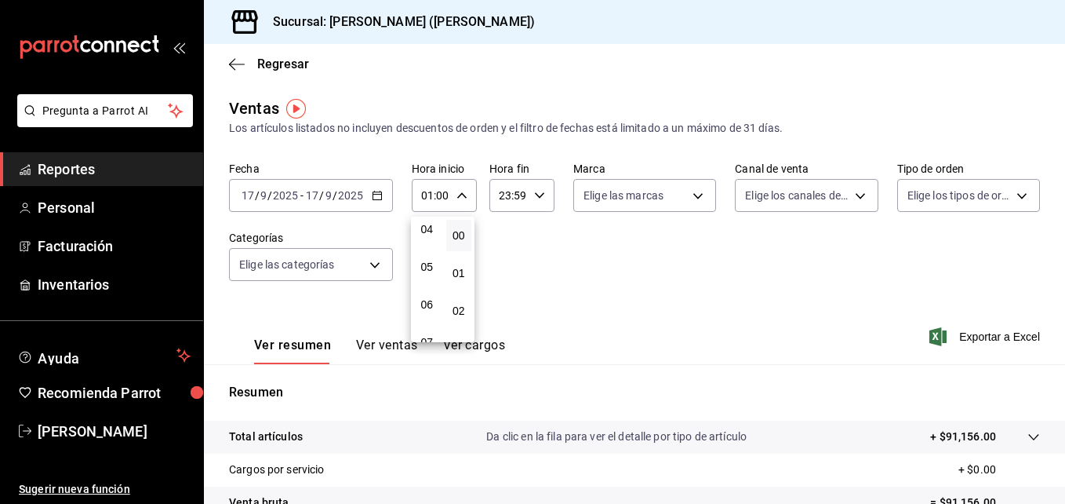
type input "05:00"
click at [666, 350] on div at bounding box center [532, 252] width 1065 height 504
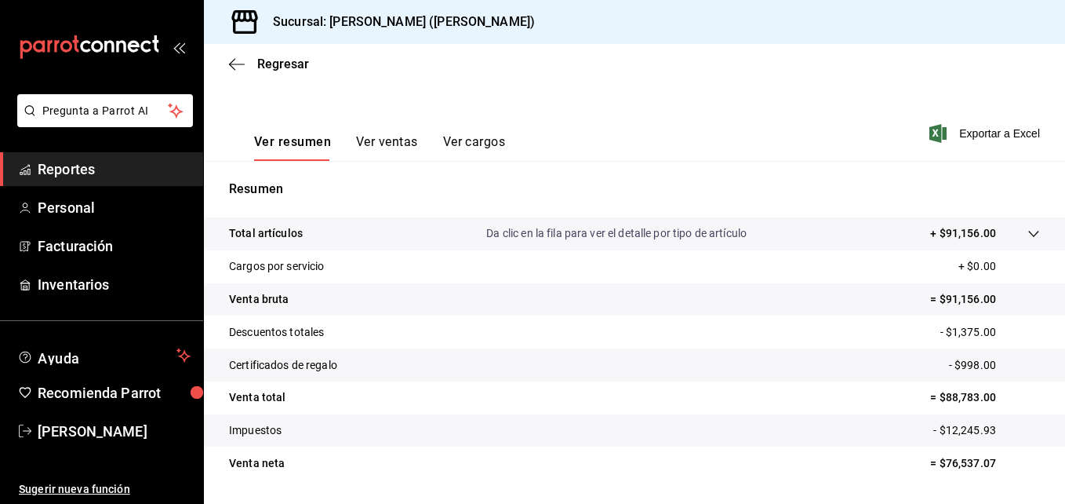
scroll to position [202, 0]
click at [411, 151] on button "Ver ventas" at bounding box center [387, 149] width 62 height 27
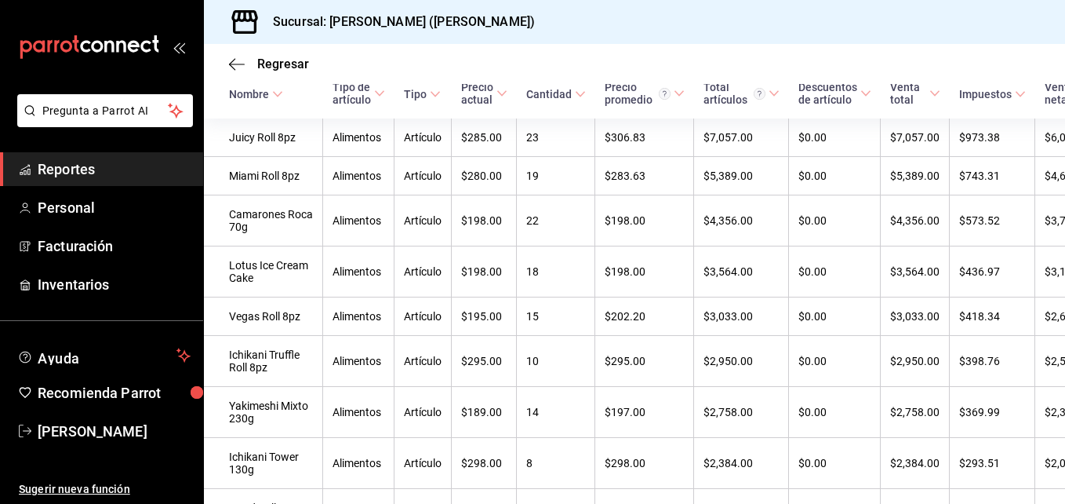
scroll to position [327, 0]
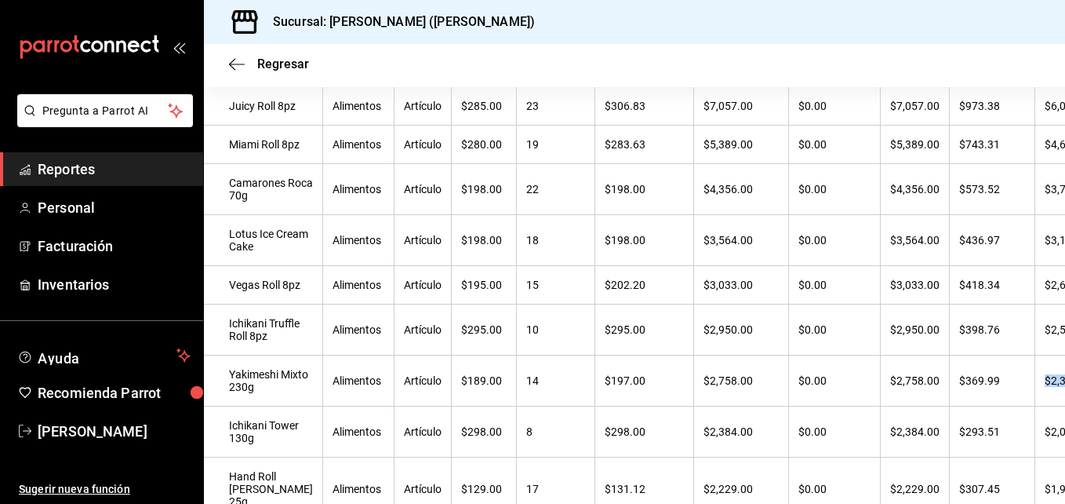
click at [1060, 496] on div "Regresar Ventas Los artículos listados no incluyen descuentos de orden y el fil…" at bounding box center [634, 274] width 861 height 460
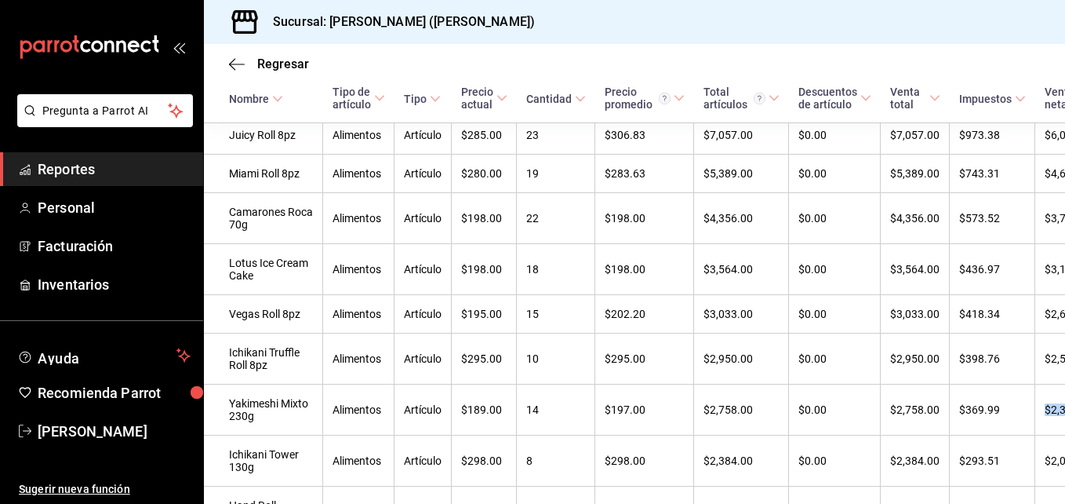
click at [1060, 496] on div "Regresar Ventas Los artículos listados no incluyen descuentos de orden y el fil…" at bounding box center [634, 274] width 861 height 460
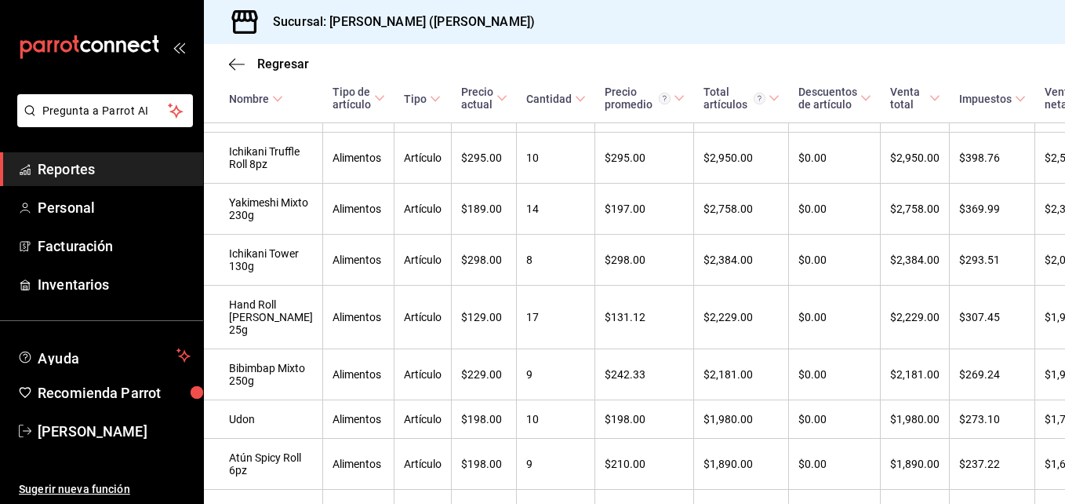
scroll to position [543, 0]
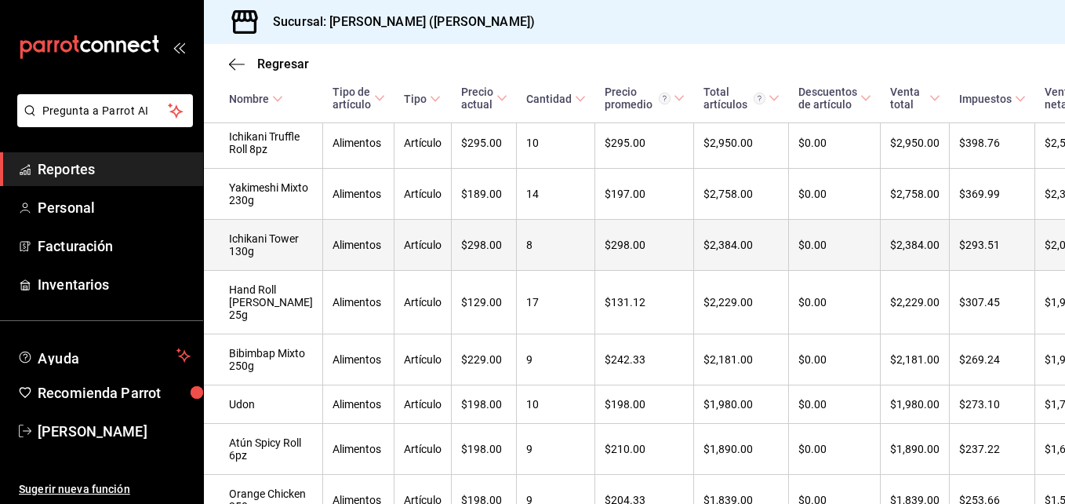
click at [794, 271] on td "$0.00" at bounding box center [835, 245] width 92 height 51
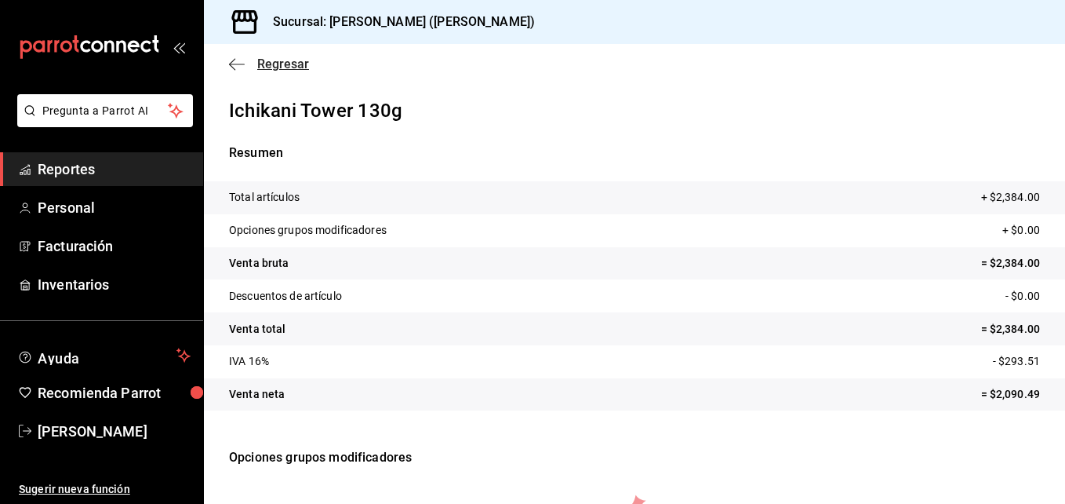
click at [234, 65] on icon "button" at bounding box center [237, 64] width 16 height 14
click at [229, 58] on icon "button" at bounding box center [237, 64] width 16 height 14
click at [239, 64] on icon "button" at bounding box center [237, 64] width 16 height 1
click at [96, 168] on span "Reportes" at bounding box center [114, 168] width 153 height 21
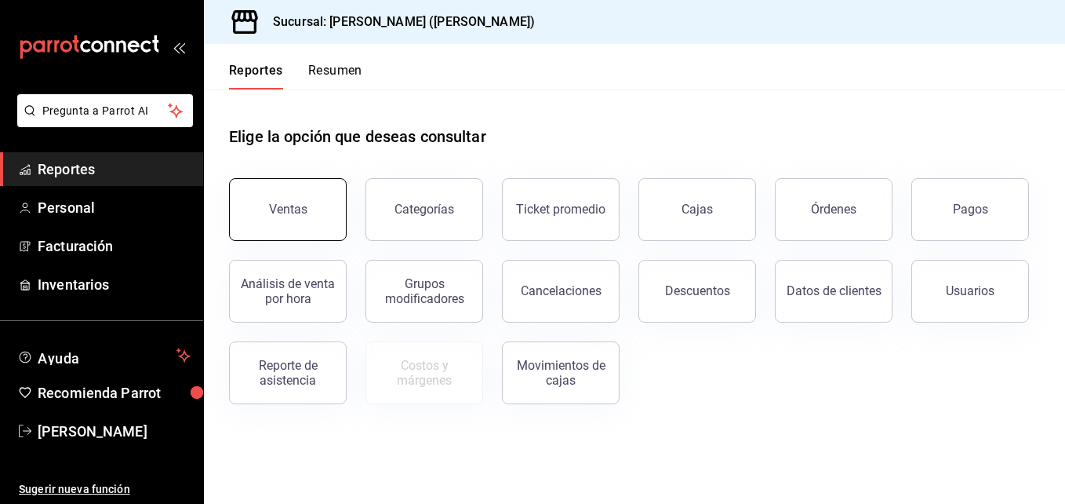
click at [296, 198] on button "Ventas" at bounding box center [288, 209] width 118 height 63
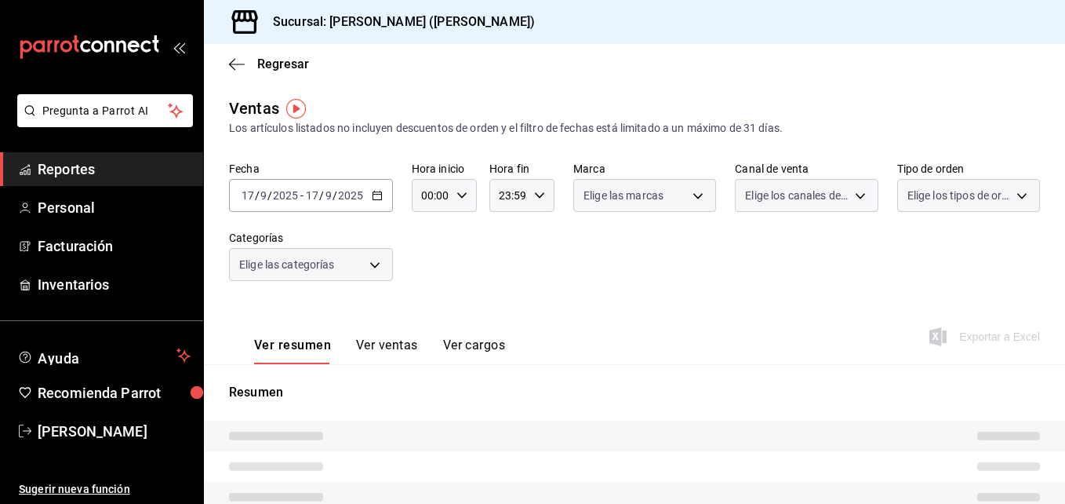
type input "05:00"
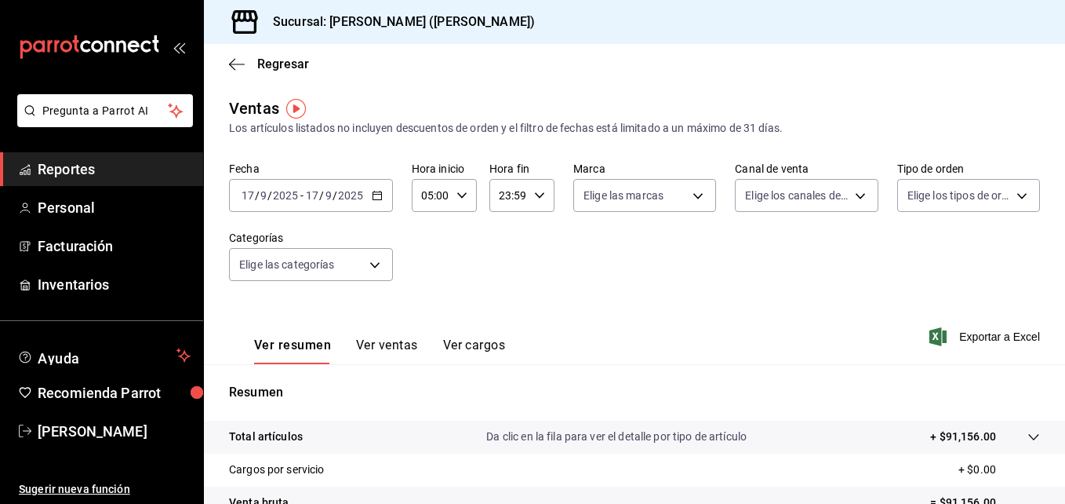
click at [378, 199] on \(Stroke\) "button" at bounding box center [377, 195] width 9 height 9
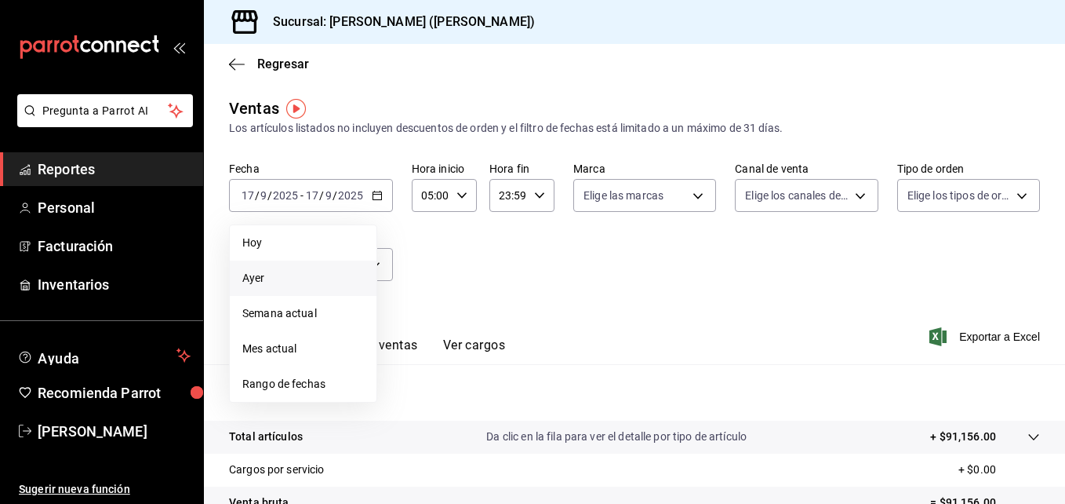
click at [298, 278] on span "Ayer" at bounding box center [303, 278] width 122 height 16
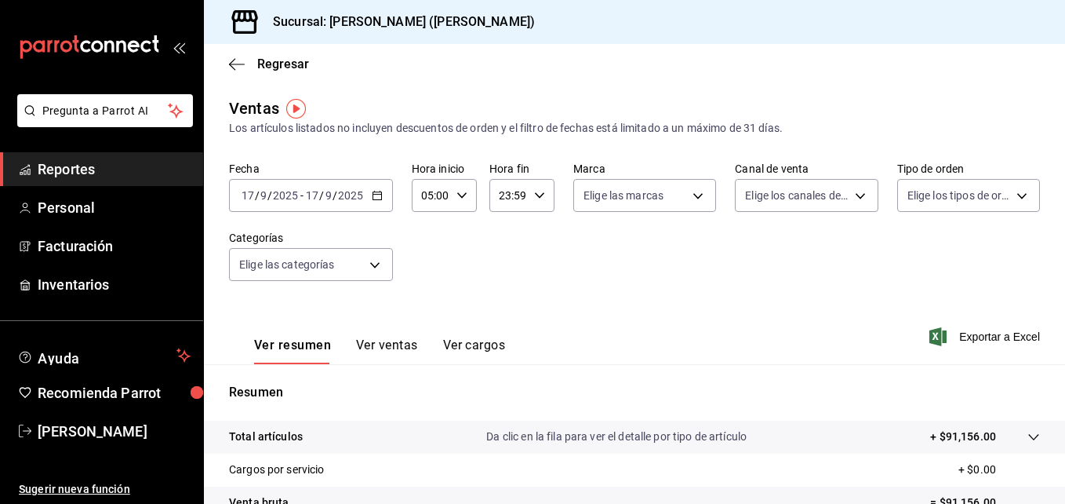
click at [452, 344] on button "Ver cargos" at bounding box center [474, 350] width 63 height 27
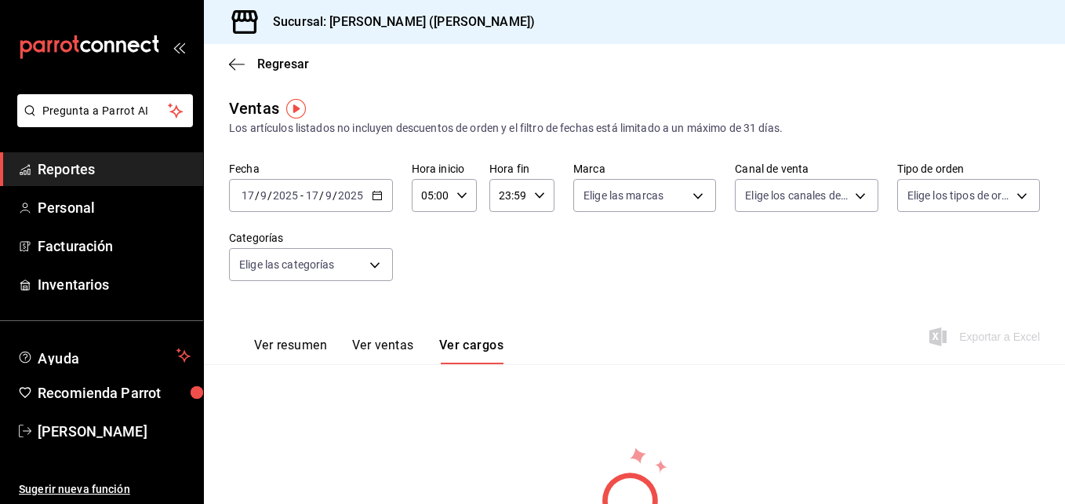
click at [373, 337] on button "Ver ventas" at bounding box center [383, 350] width 62 height 27
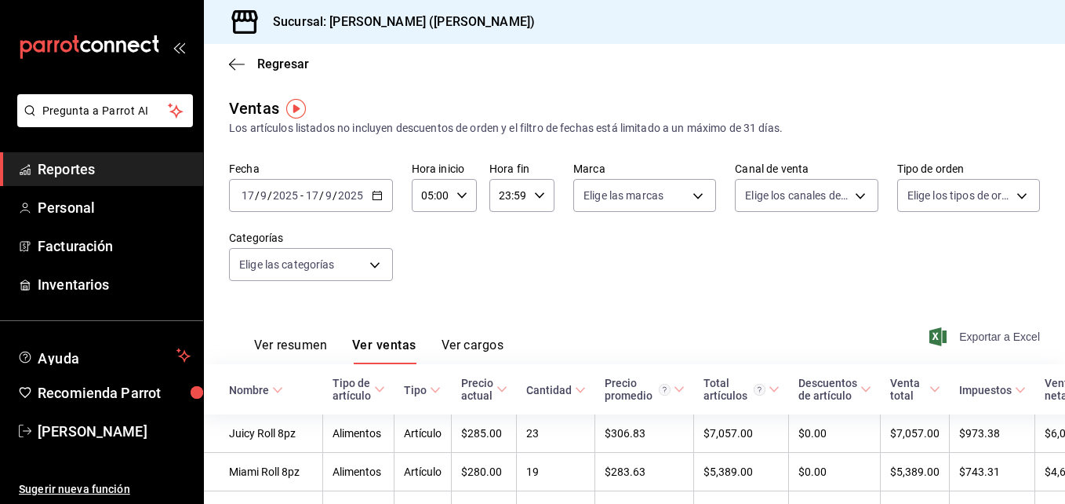
click at [966, 330] on span "Exportar a Excel" at bounding box center [986, 336] width 107 height 19
